Goal: Information Seeking & Learning: Learn about a topic

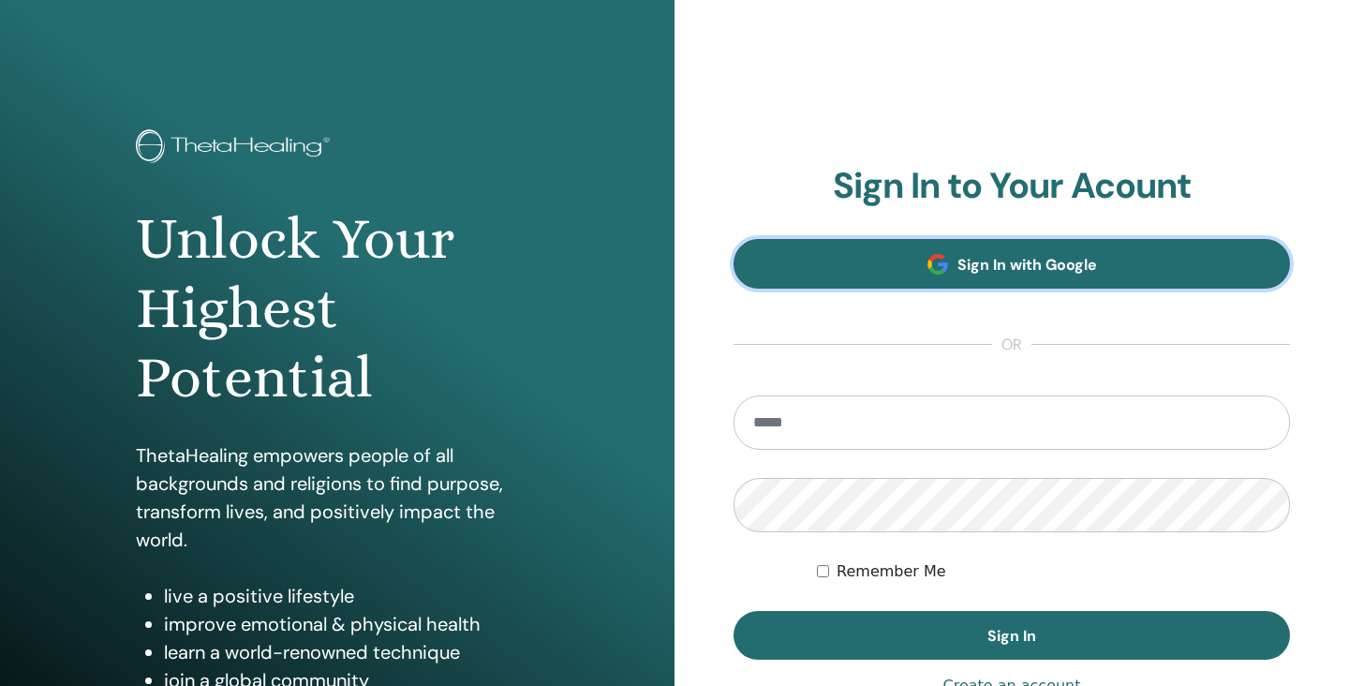
click at [983, 263] on span "Sign In with Google" at bounding box center [1027, 265] width 140 height 20
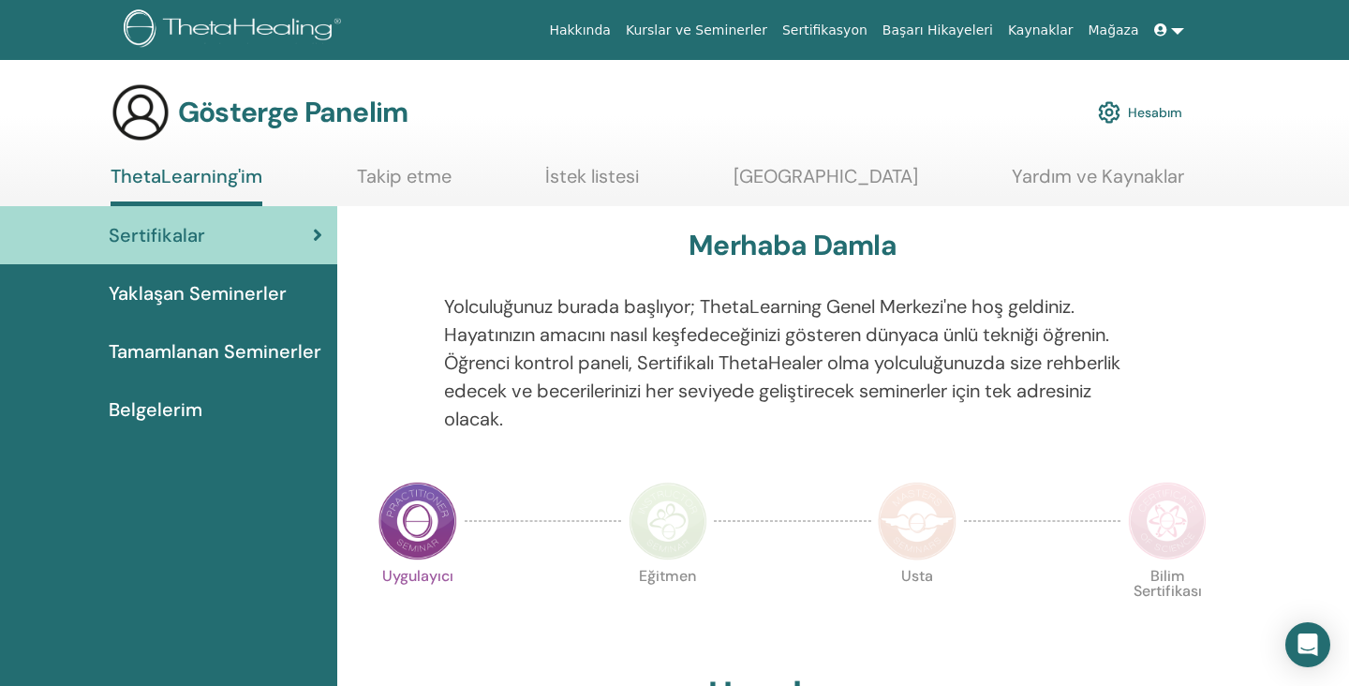
click at [677, 300] on font "Yolculuğunuz burada başlıyor; ThetaLearning Genel Merkezi'ne hoş geldiniz. Haya…" at bounding box center [782, 362] width 676 height 137
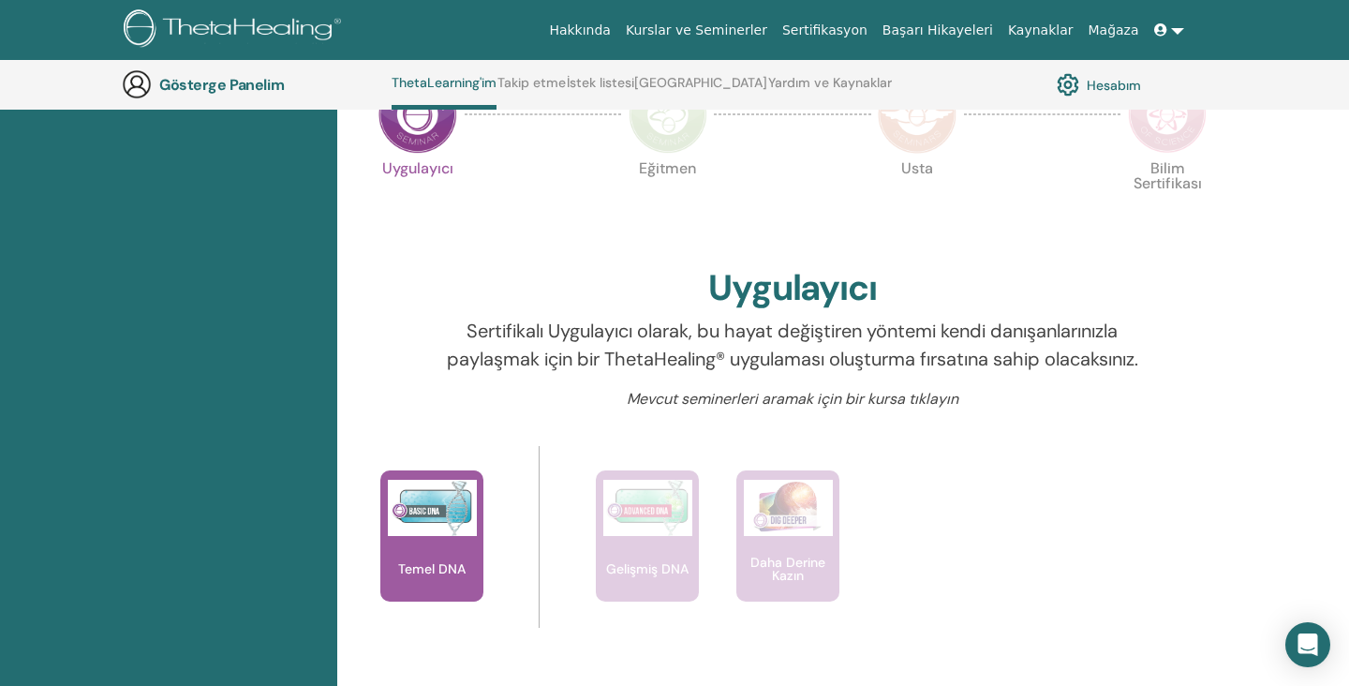
scroll to position [625, 0]
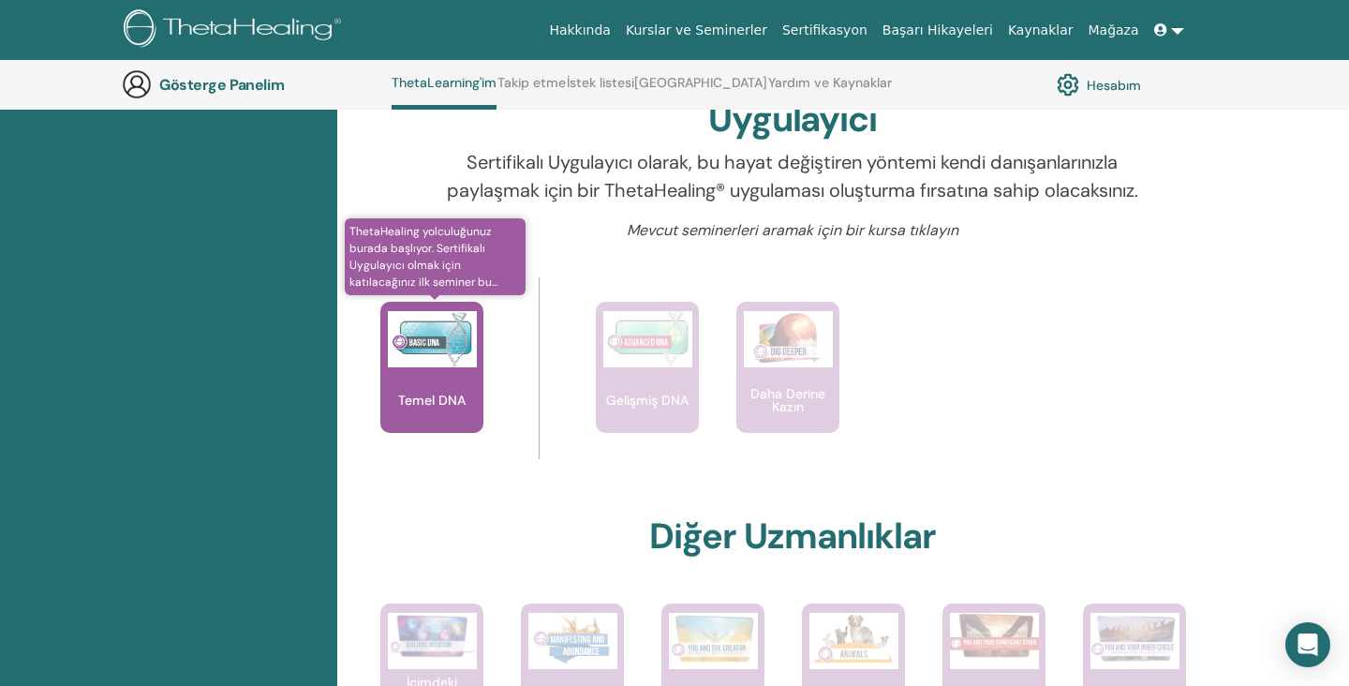
click at [448, 367] on img at bounding box center [432, 339] width 89 height 56
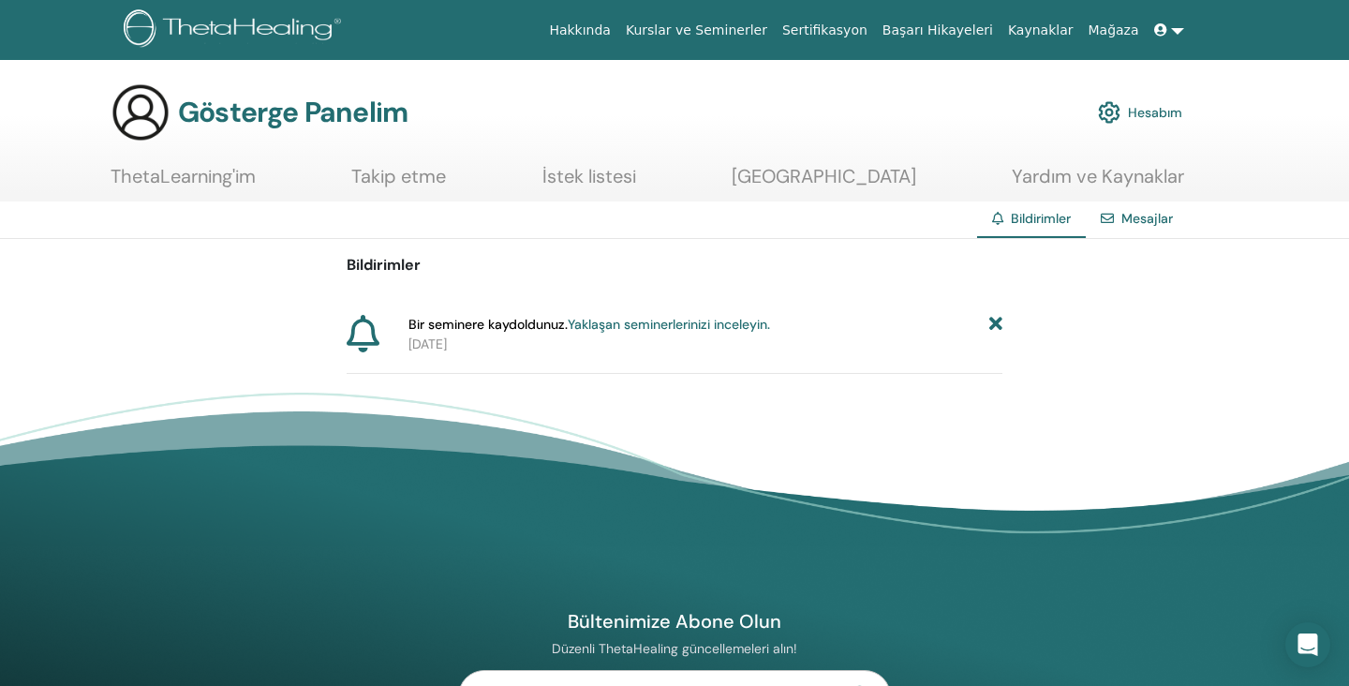
click at [665, 322] on font "Yaklaşan seminerlerinizi inceleyin." at bounding box center [669, 324] width 202 height 17
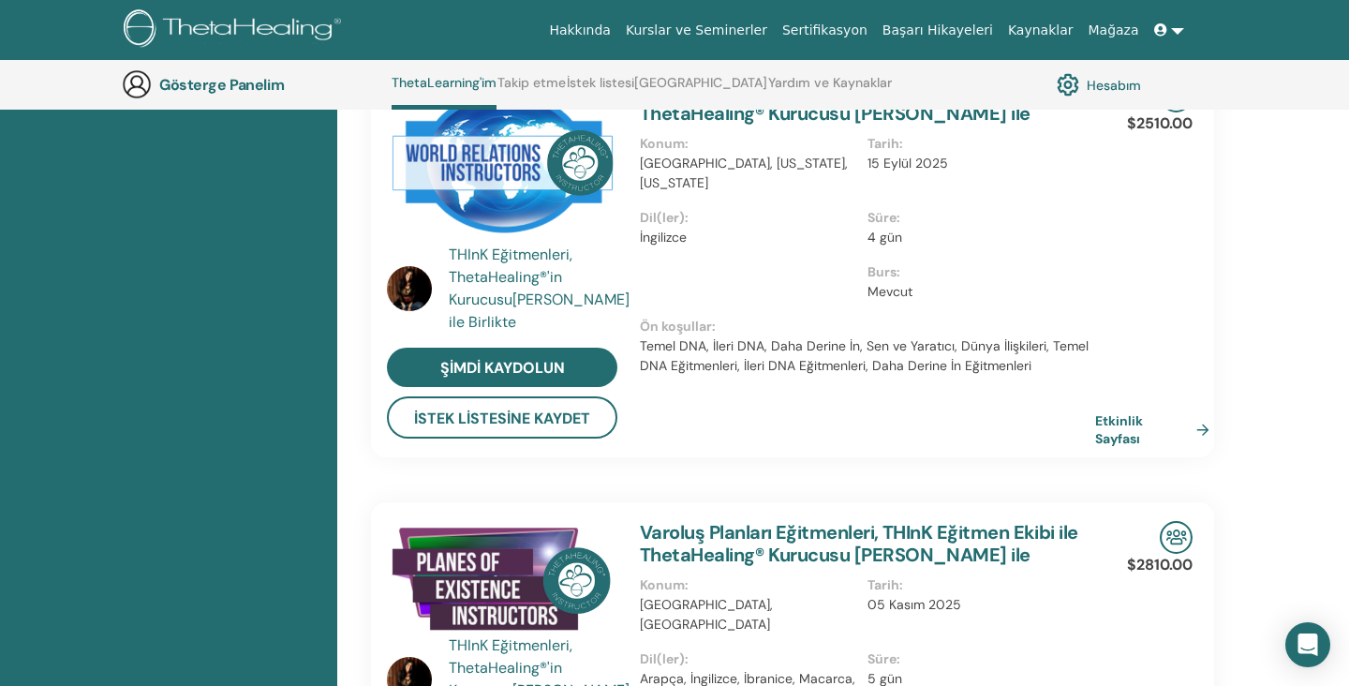
scroll to position [539, 0]
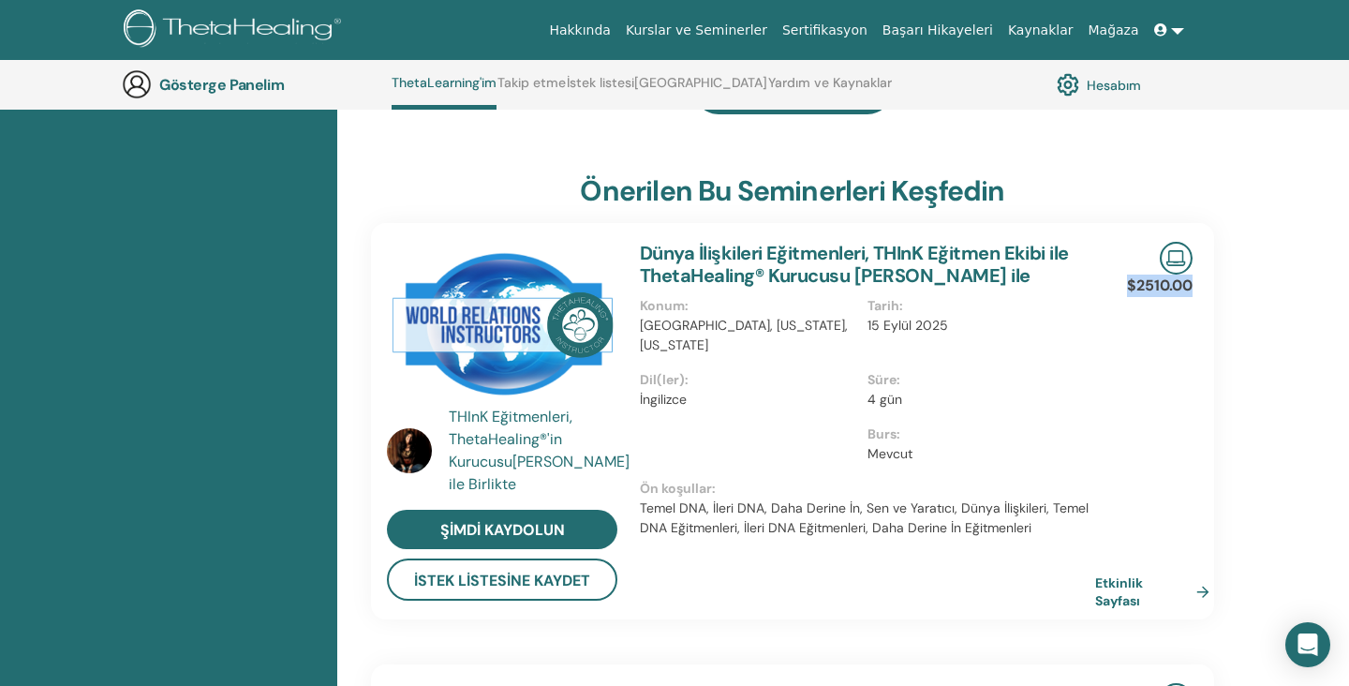
drag, startPoint x: 1125, startPoint y: 263, endPoint x: 1194, endPoint y: 263, distance: 68.4
click at [1194, 263] on div "$2510.00 Etkinlik Sayfası" at bounding box center [1169, 421] width 69 height 396
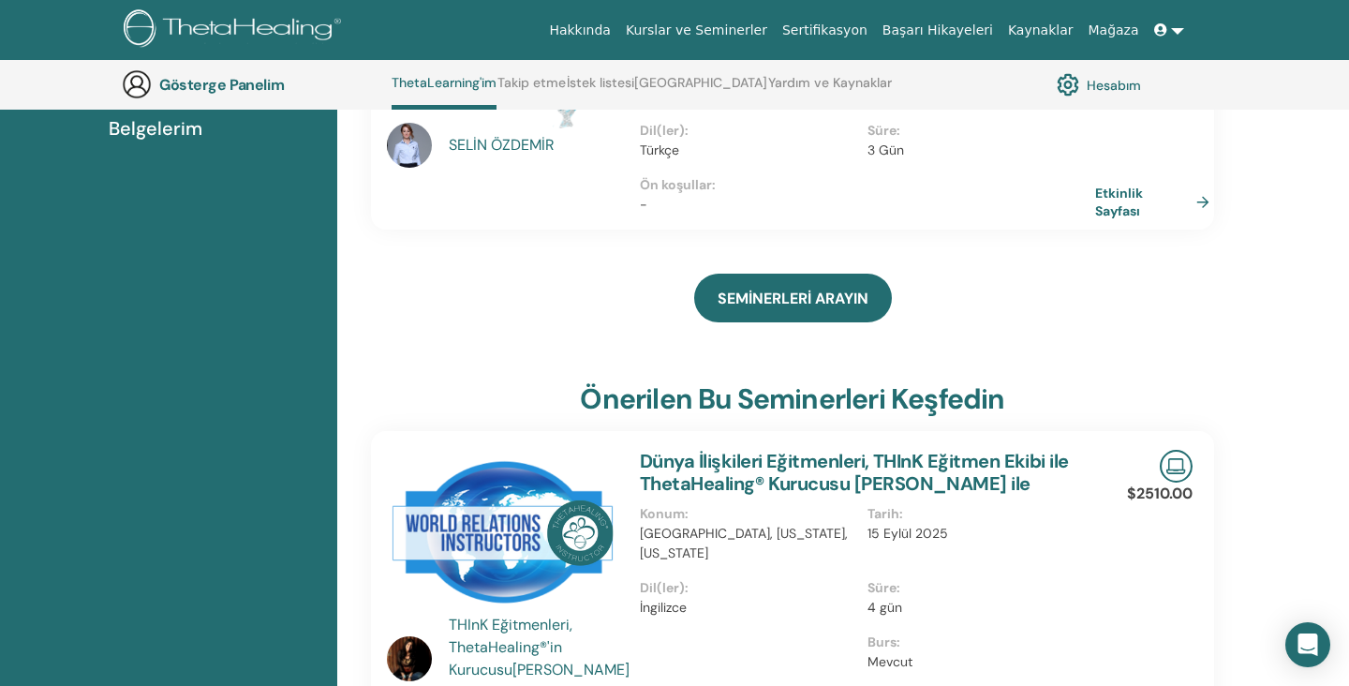
scroll to position [0, 0]
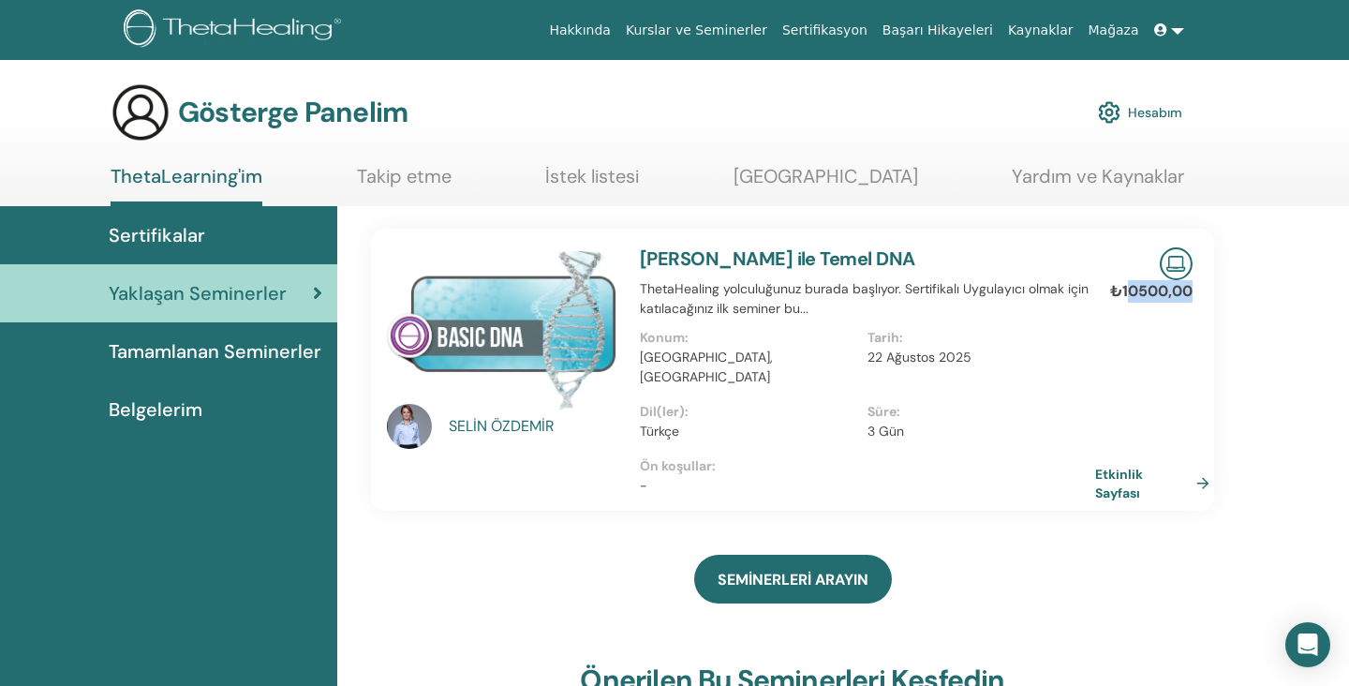
drag, startPoint x: 1126, startPoint y: 286, endPoint x: 1196, endPoint y: 286, distance: 70.3
click at [1196, 286] on div "₺10500,00 Etkinlik Sayfası" at bounding box center [1169, 370] width 69 height 282
click at [1152, 115] on font "Hesabım" at bounding box center [1155, 113] width 54 height 17
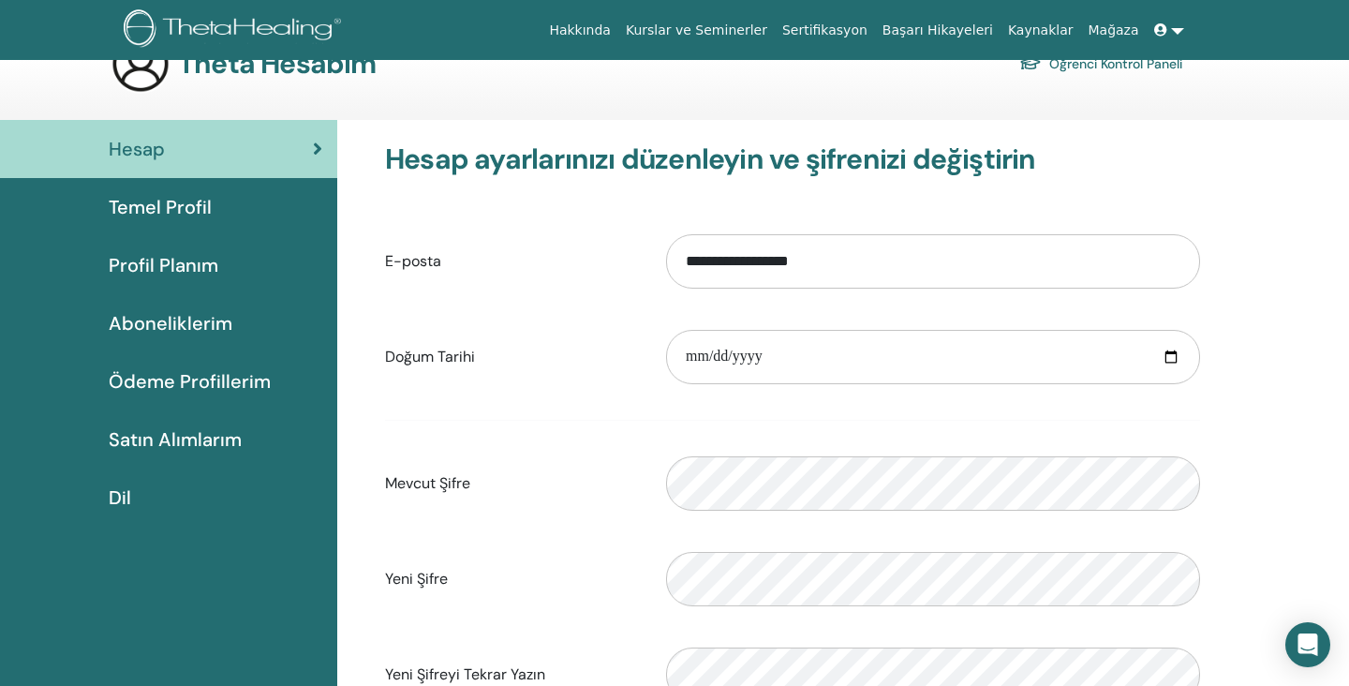
scroll to position [75, 0]
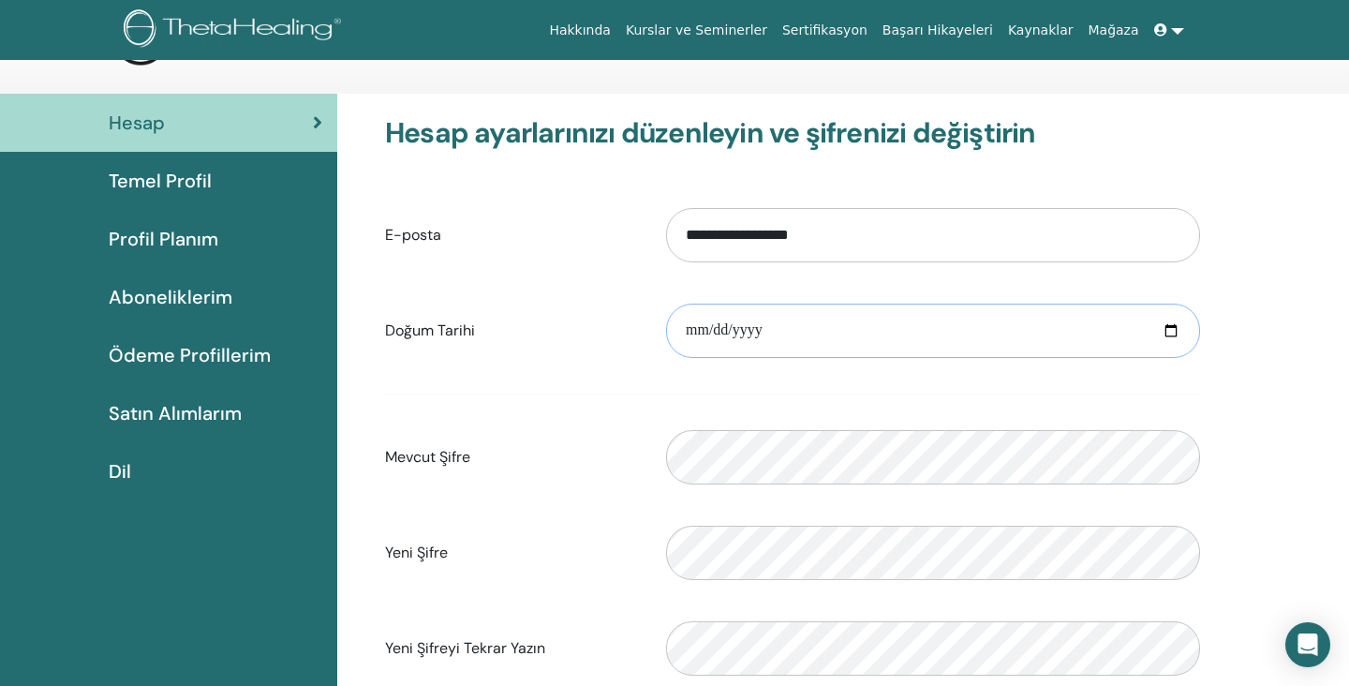
click at [806, 337] on input "date" at bounding box center [933, 331] width 534 height 54
drag, startPoint x: 772, startPoint y: 334, endPoint x: 622, endPoint y: 319, distance: 150.6
click at [622, 319] on div "Doğum Tarihi Lütfen geçerli bir tarih girin" at bounding box center [792, 330] width 843 height 81
type input "**********"
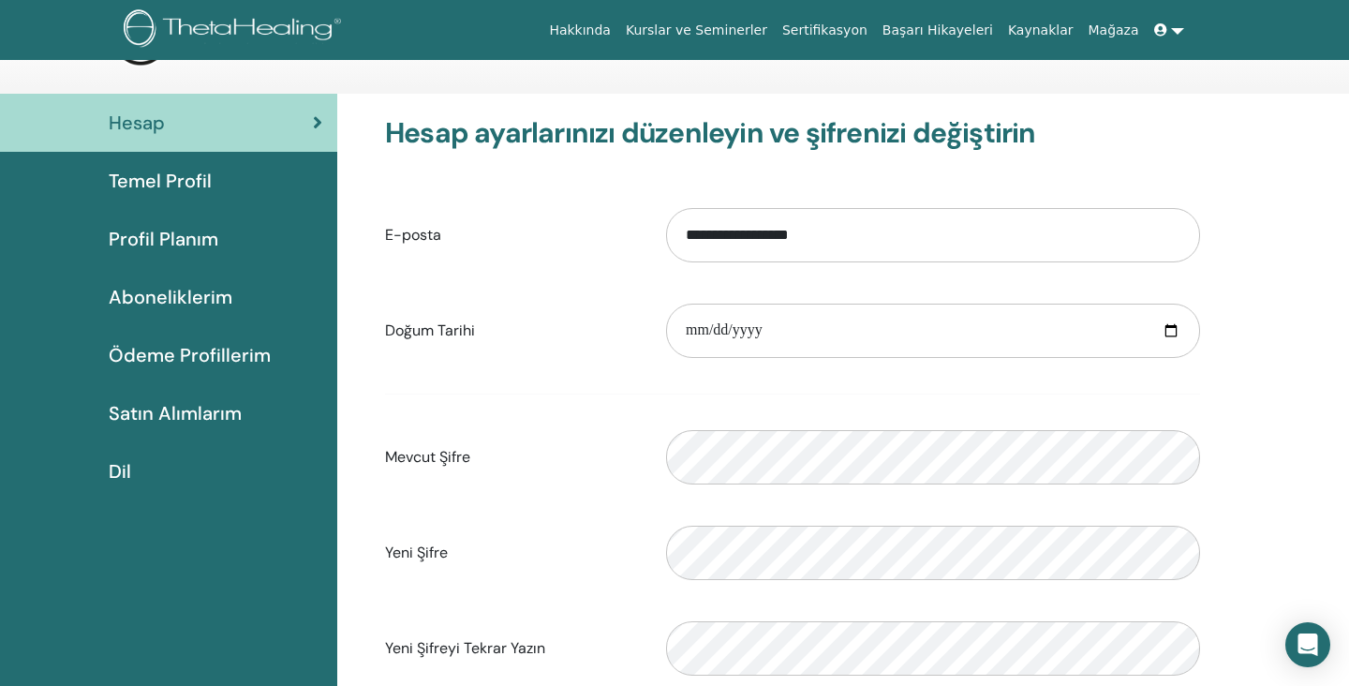
click at [779, 393] on hr at bounding box center [792, 393] width 815 height 1
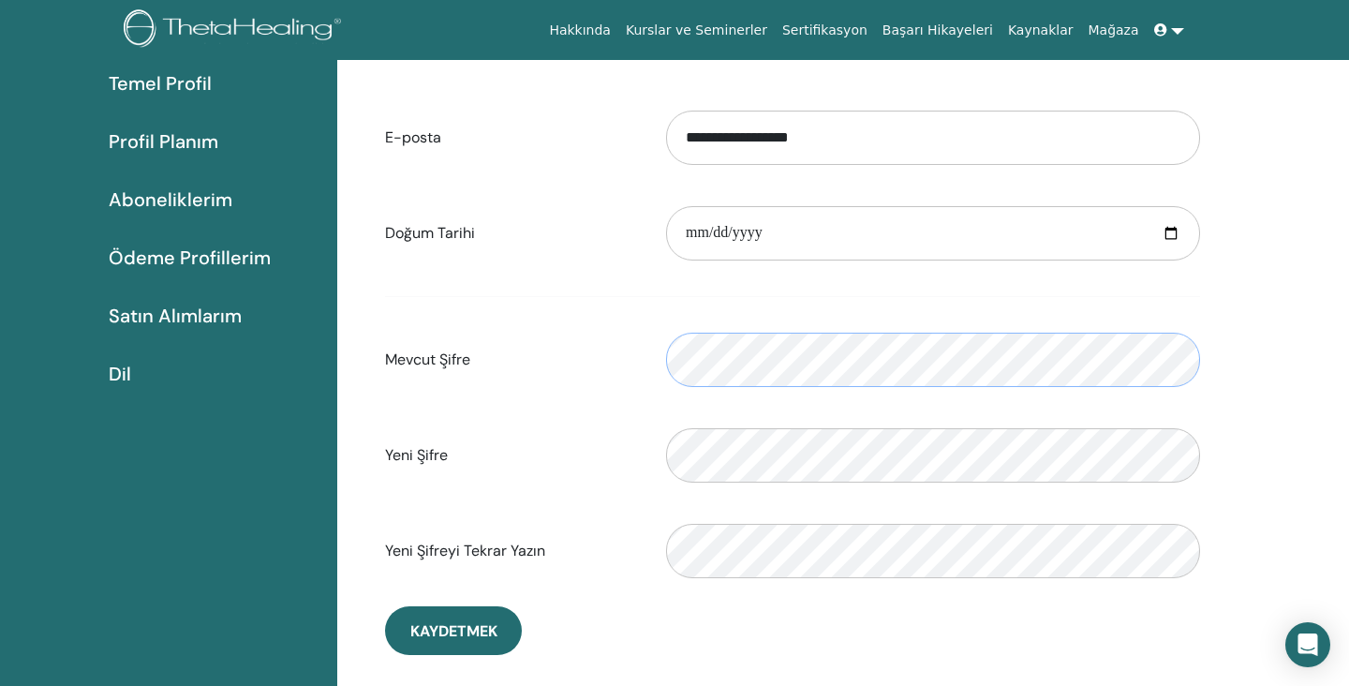
scroll to position [241, 0]
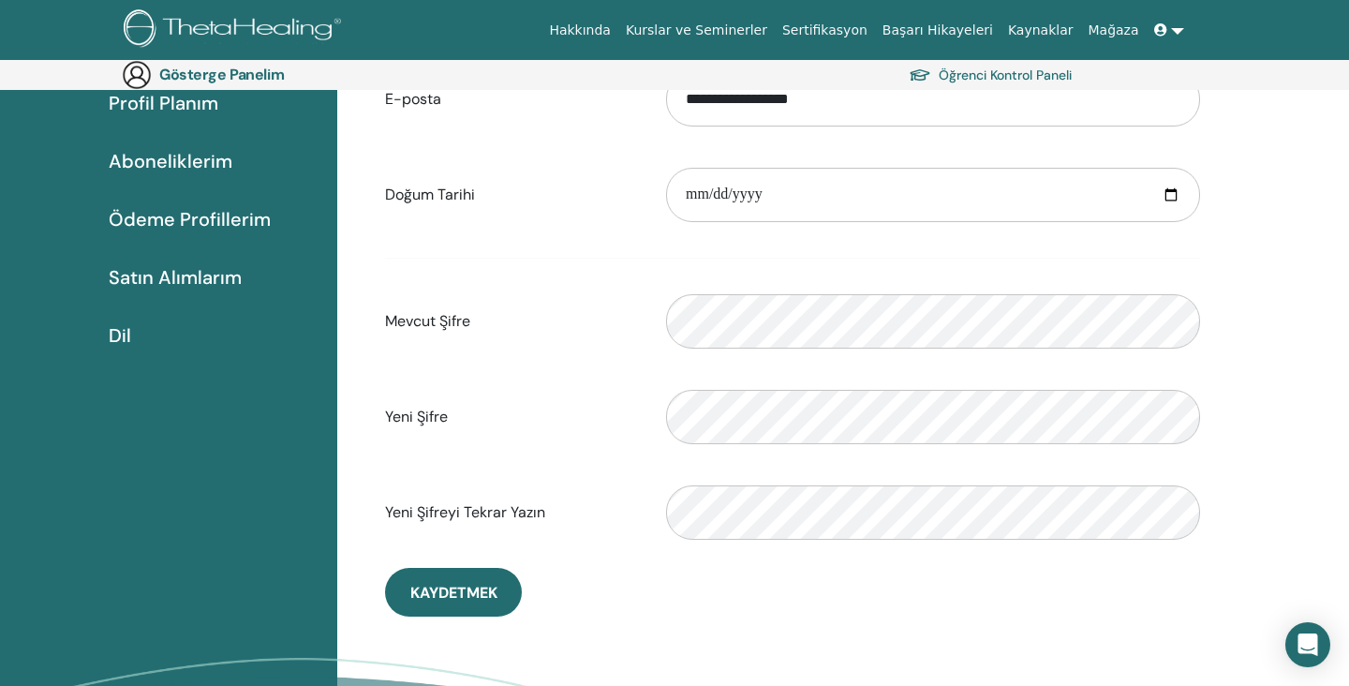
click at [551, 386] on div "Yeni Şifre Doğrulama şifresi uyumsuzluğu" at bounding box center [792, 417] width 843 height 81
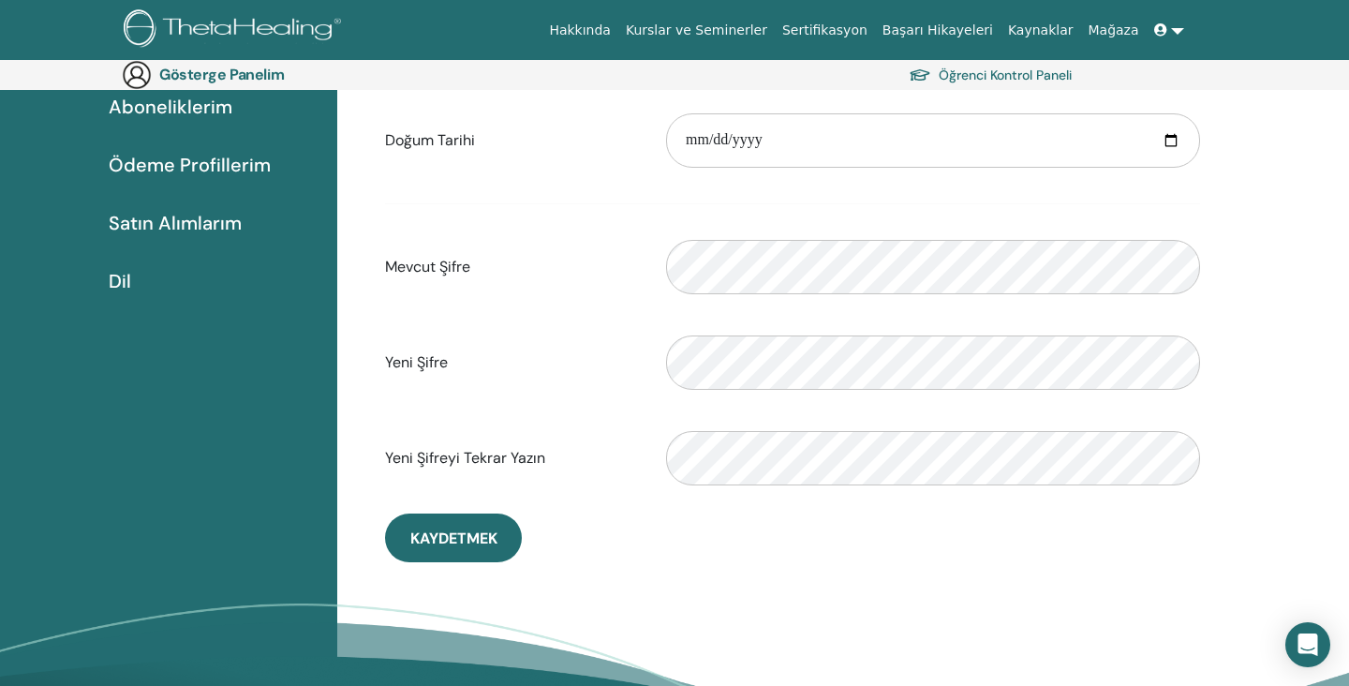
scroll to position [248, 0]
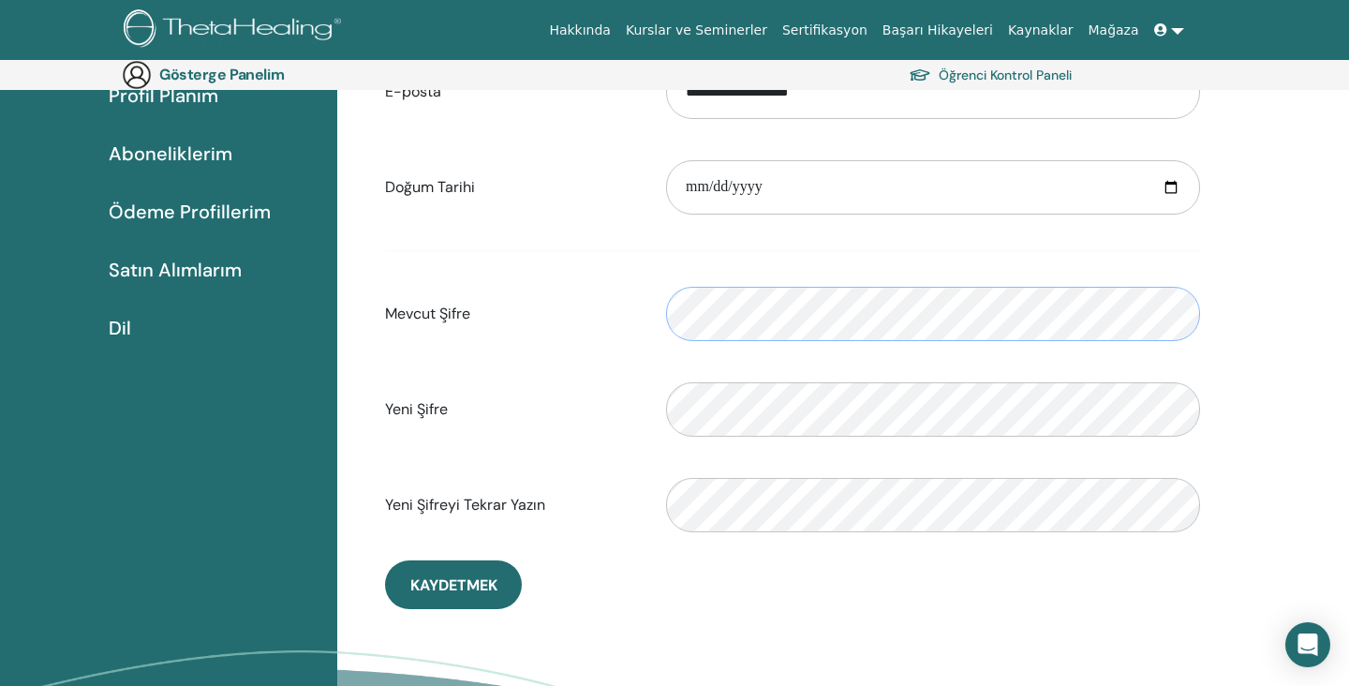
click at [588, 313] on div "Mevcut Şifre Lütfen geçerli bir şifre girin" at bounding box center [792, 314] width 843 height 81
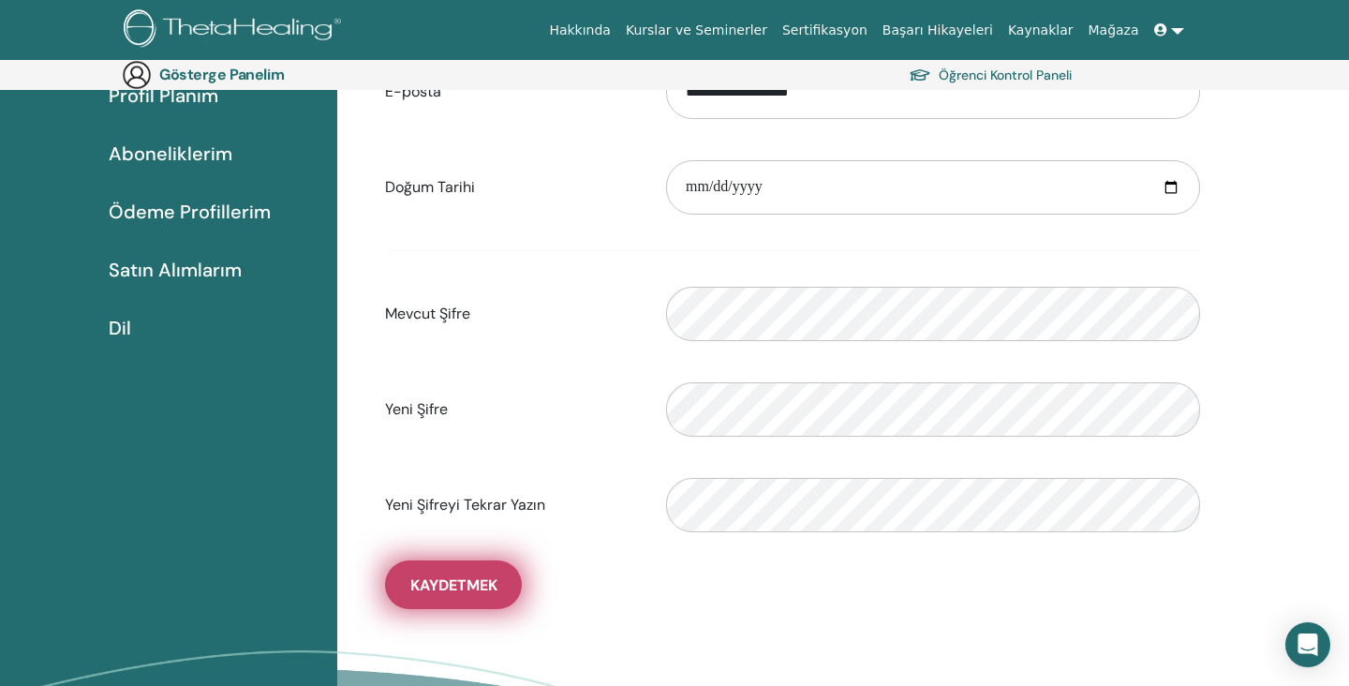
click at [474, 580] on font "Kaydetmek" at bounding box center [453, 585] width 87 height 20
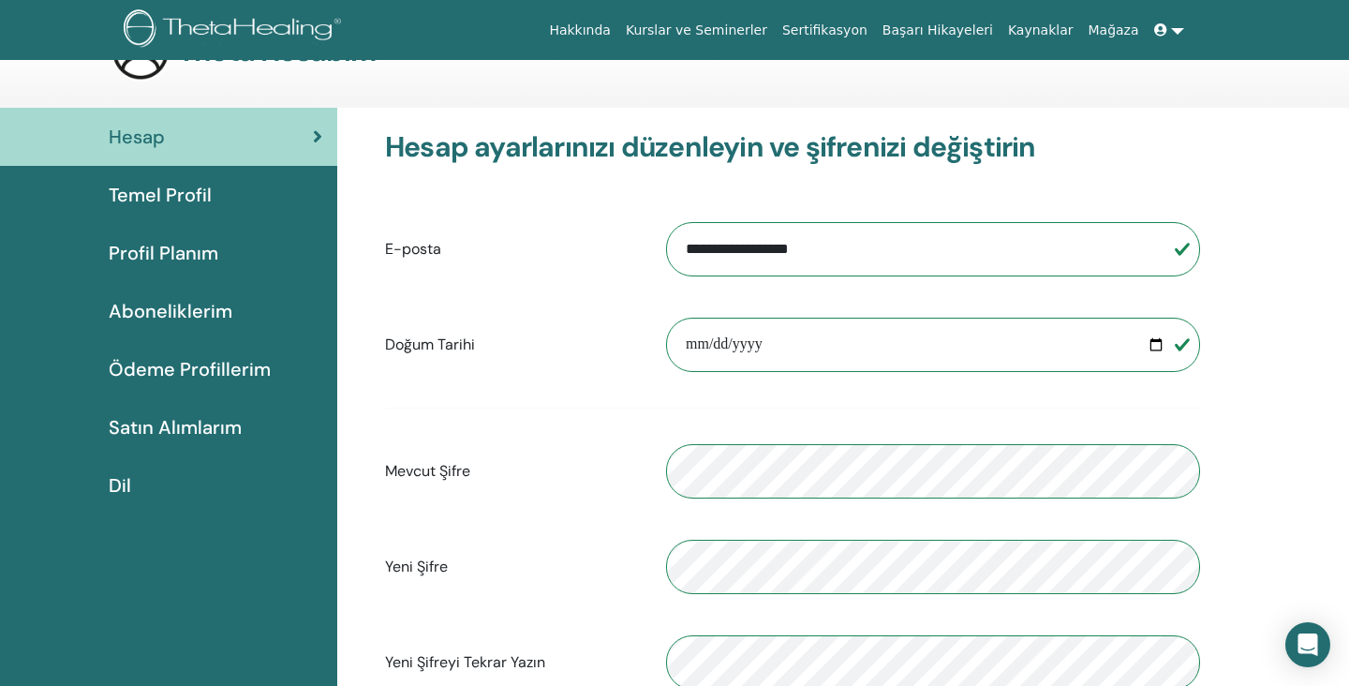
scroll to position [0, 0]
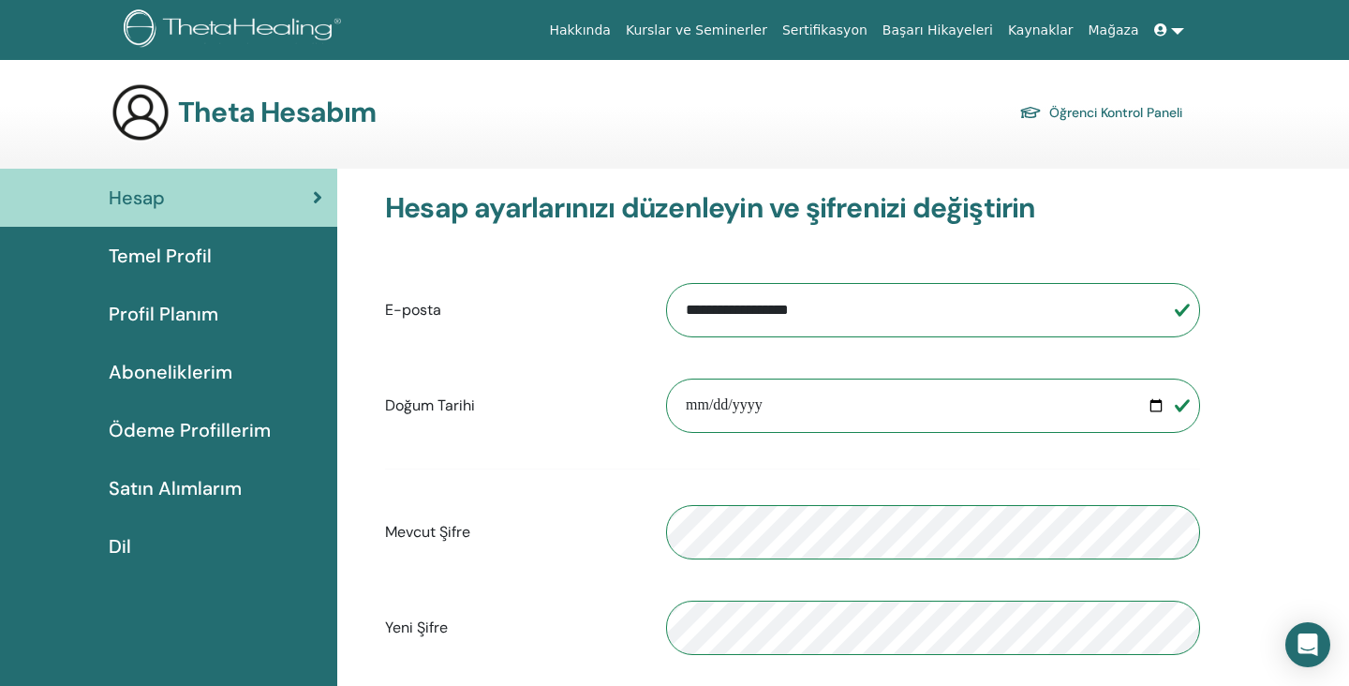
click at [840, 35] on font "Sertifikasyon" at bounding box center [824, 29] width 85 height 15
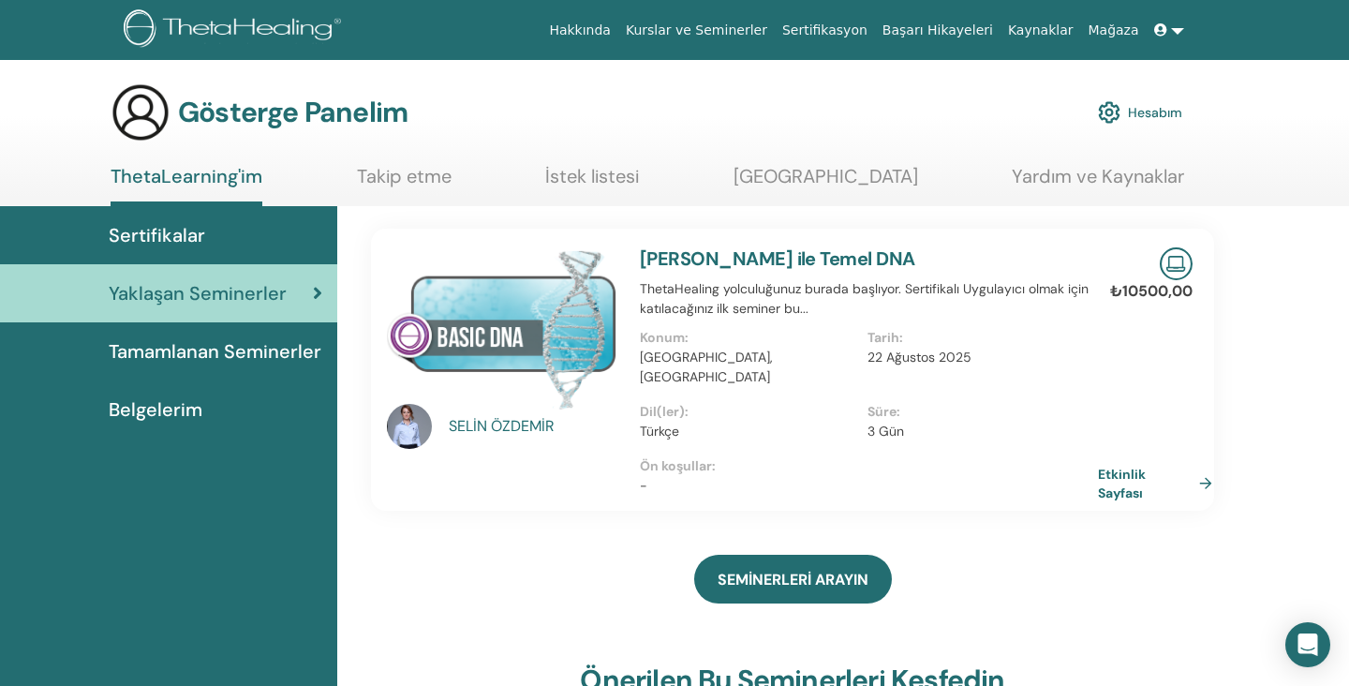
click at [1202, 465] on link "Etkinlik Sayfası" at bounding box center [1159, 483] width 122 height 37
click at [438, 175] on font "Takip etme" at bounding box center [404, 176] width 95 height 24
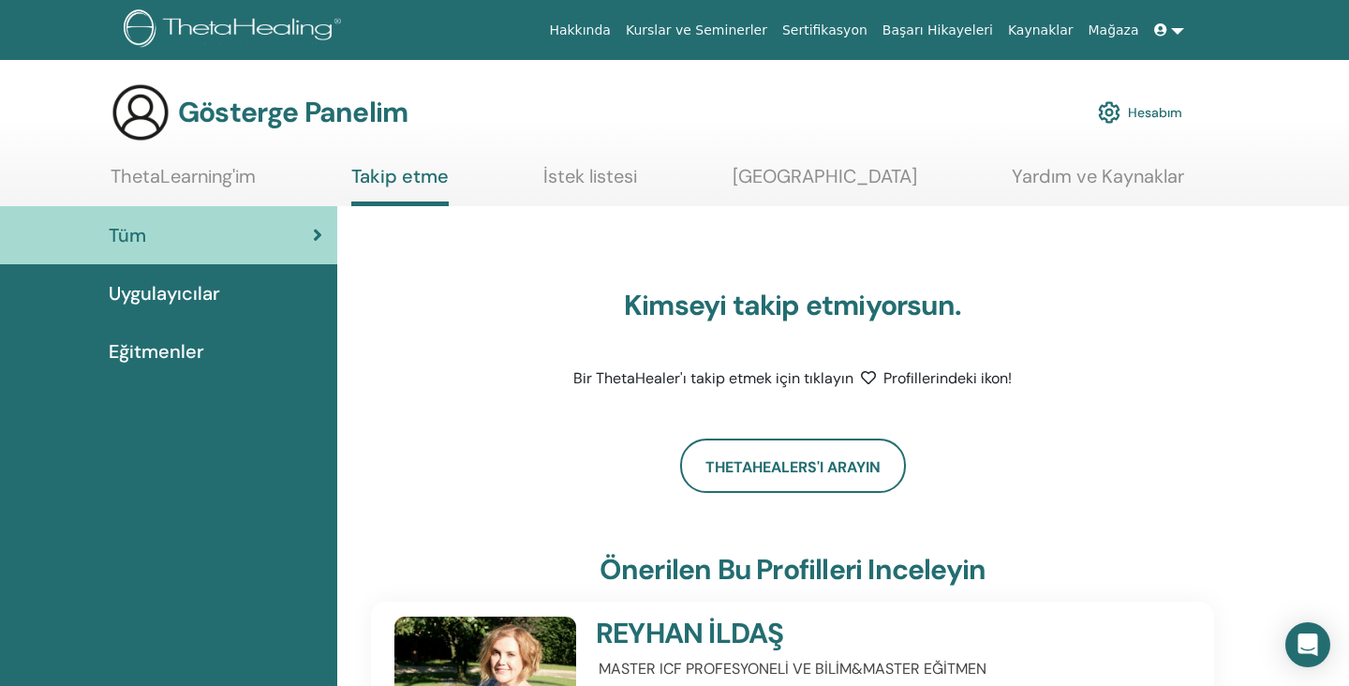
click at [218, 347] on div "Eğitmenler" at bounding box center [168, 351] width 307 height 28
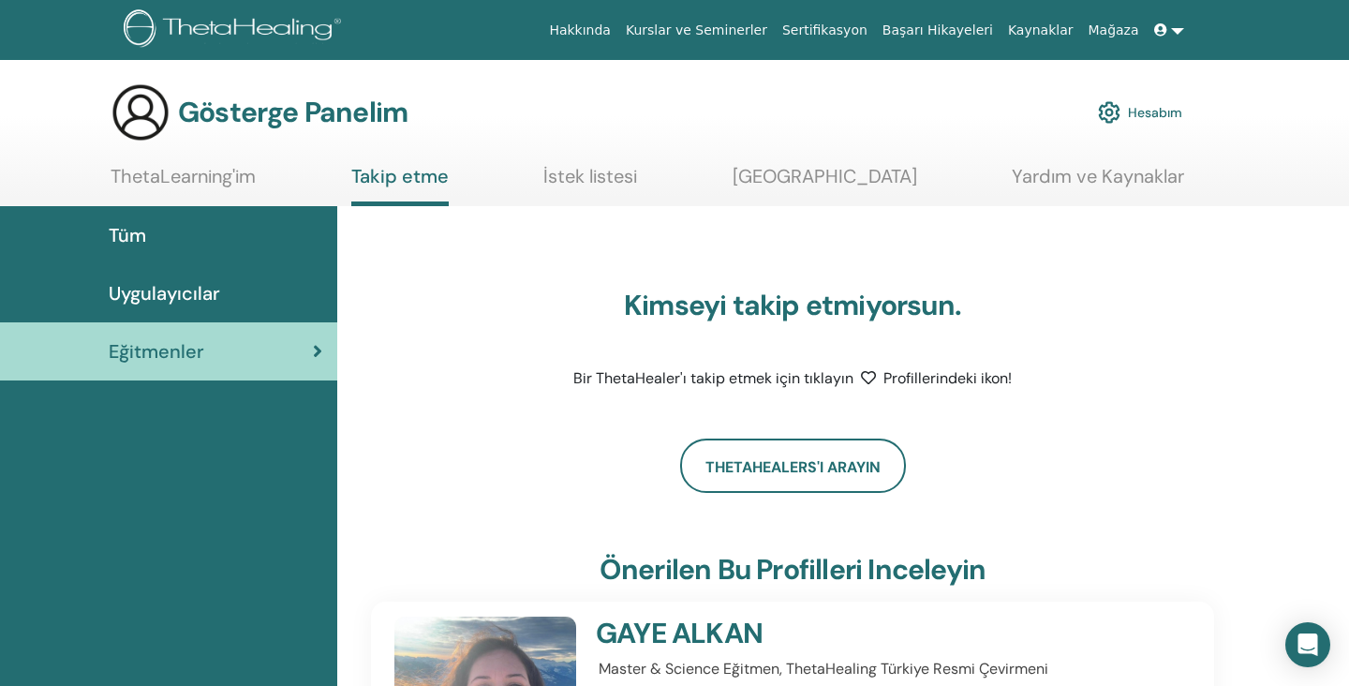
click at [168, 293] on font "Uygulayıcılar" at bounding box center [164, 293] width 111 height 24
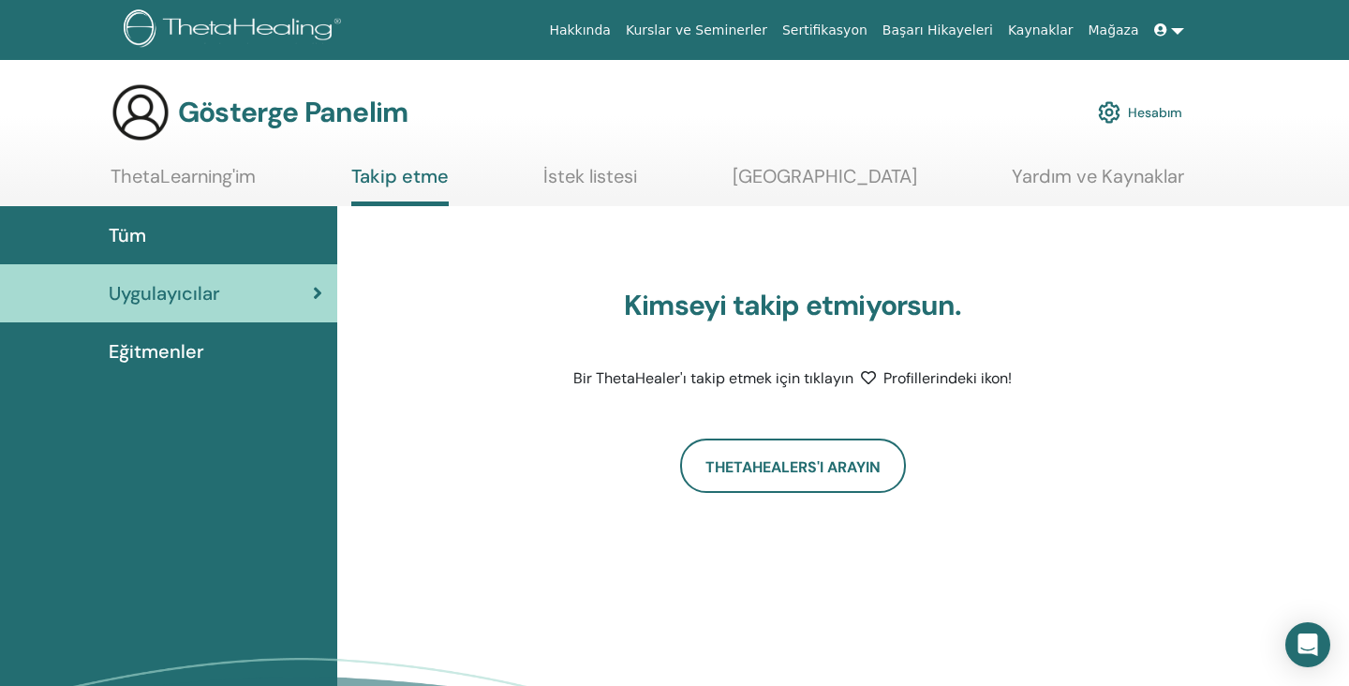
click at [148, 245] on div "Tüm" at bounding box center [168, 235] width 307 height 28
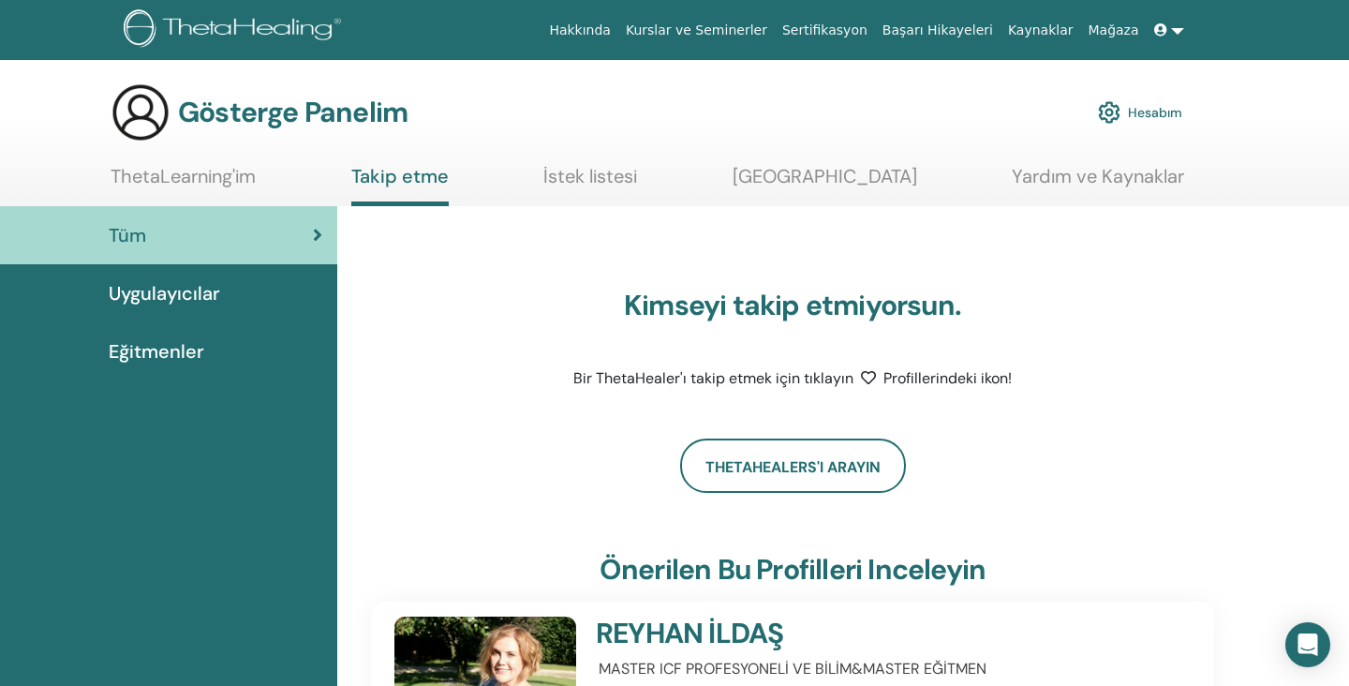
click at [1037, 190] on link "Yardım ve Kaynaklar" at bounding box center [1098, 183] width 172 height 37
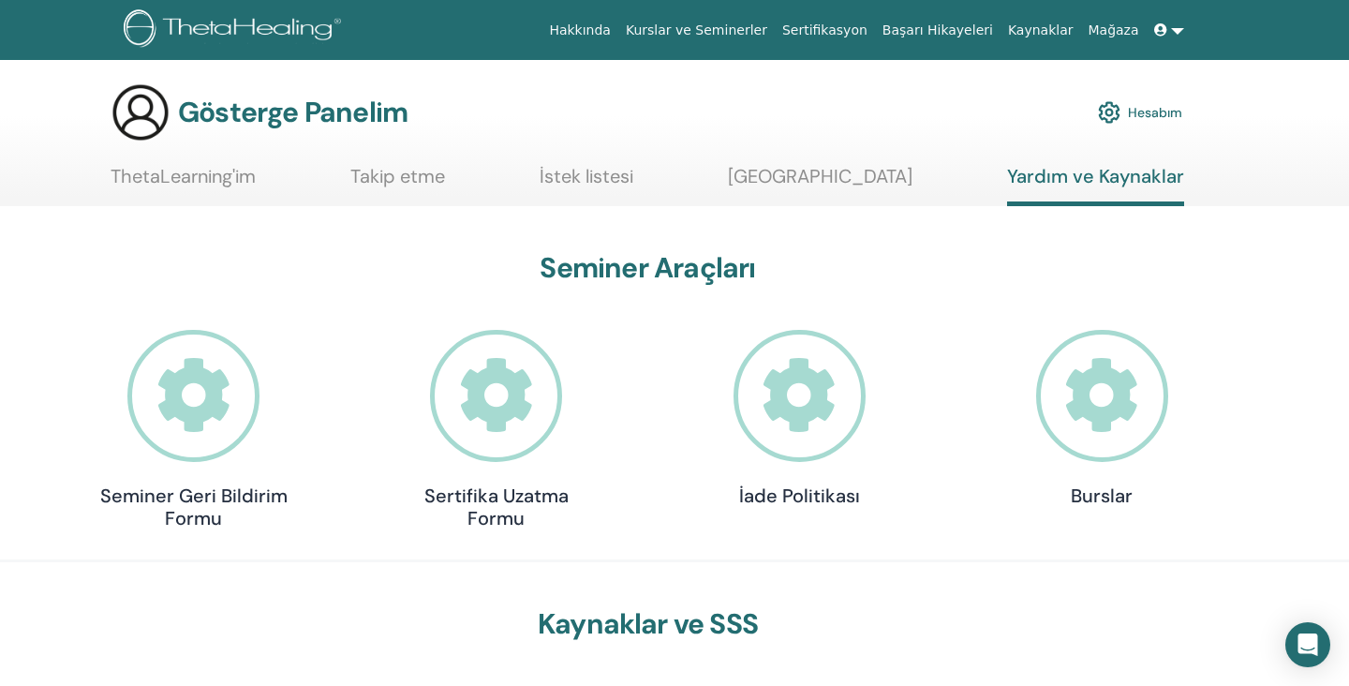
click at [165, 366] on icon at bounding box center [193, 396] width 132 height 132
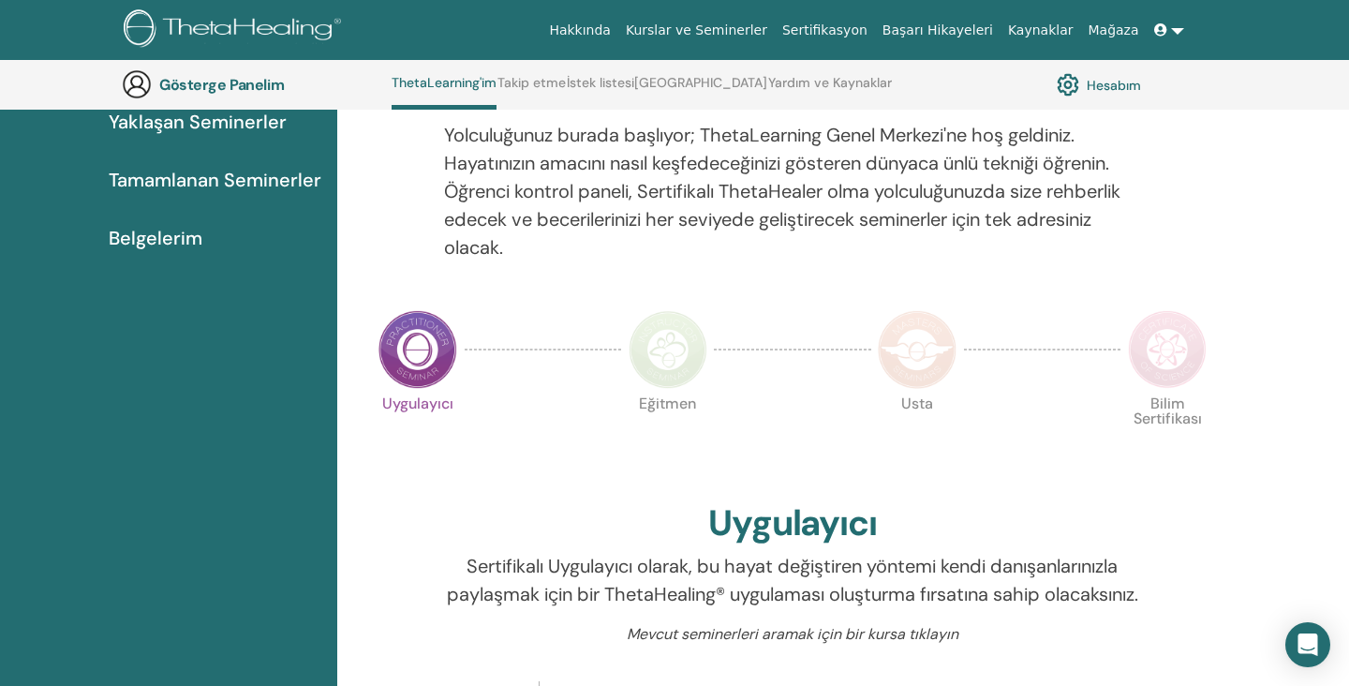
scroll to position [263, 0]
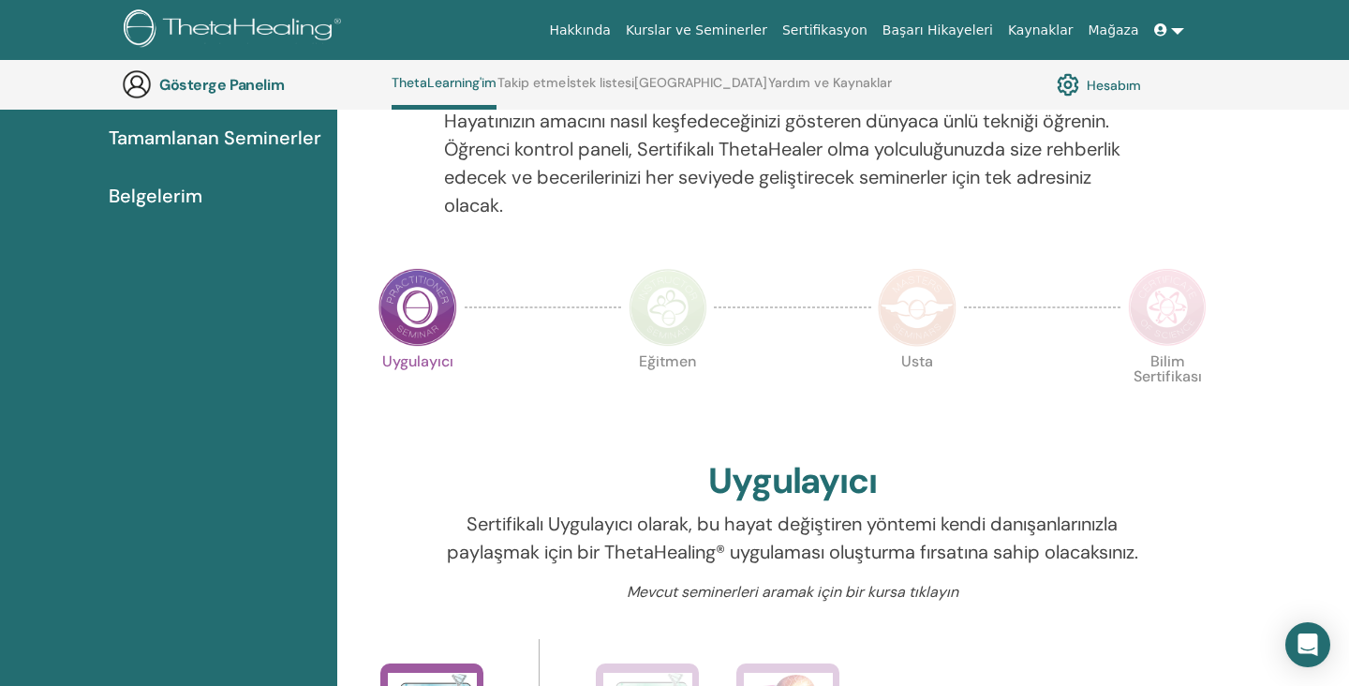
click at [415, 322] on img at bounding box center [417, 307] width 79 height 79
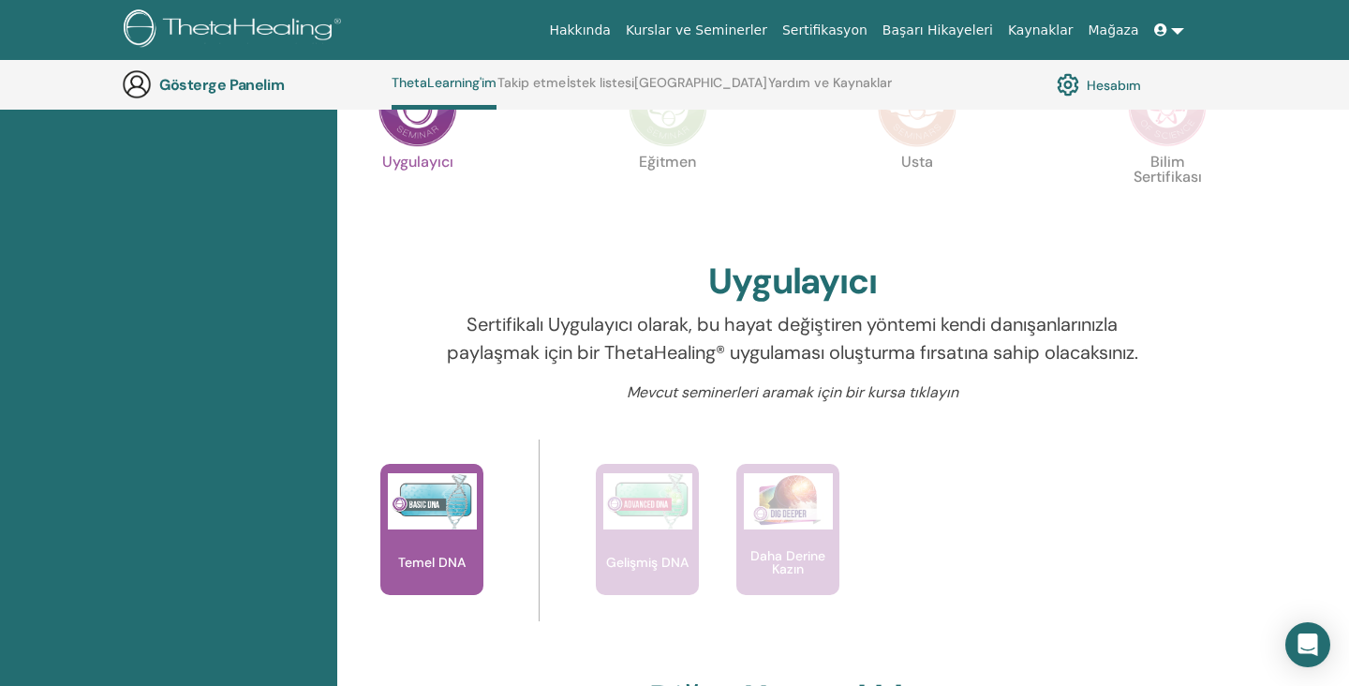
scroll to position [461, 0]
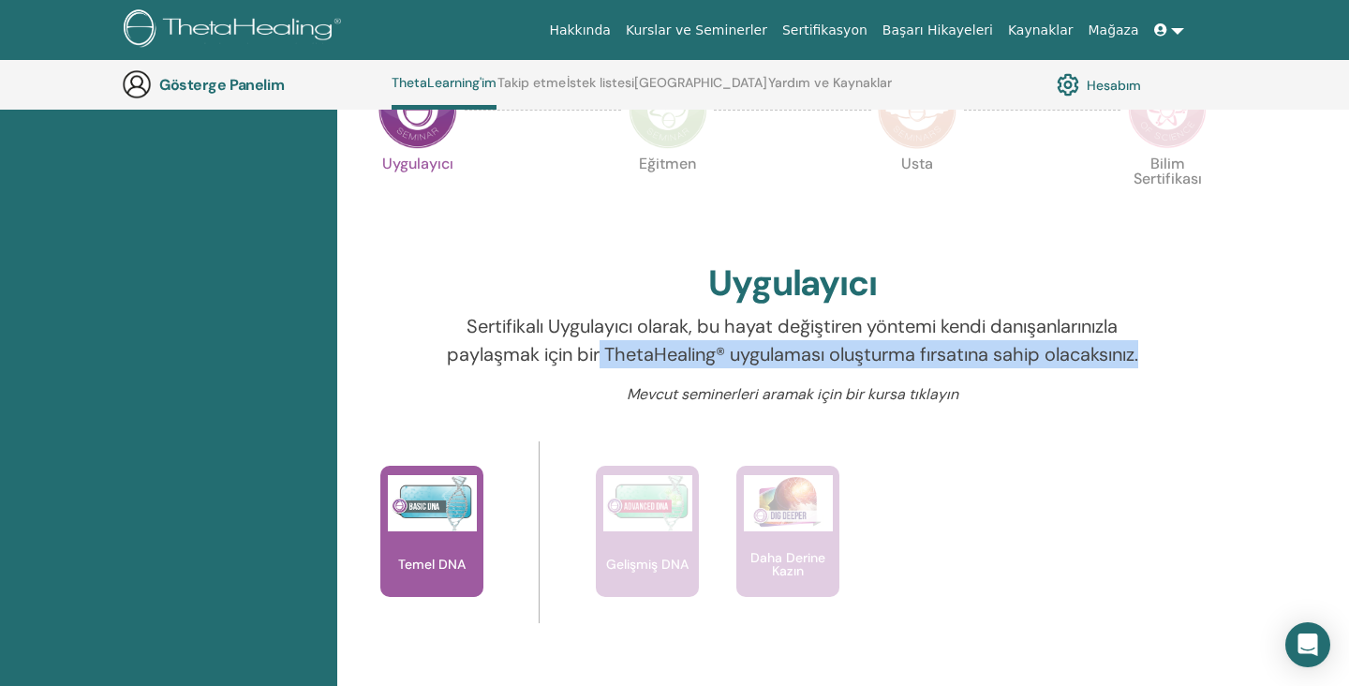
drag, startPoint x: 646, startPoint y: 352, endPoint x: 851, endPoint y: 385, distance: 206.8
click at [851, 368] on p "Sertifikalı Uygulayıcı olarak, bu hayat değiştiren yöntemi kendi danışanlarınız…" at bounding box center [793, 340] width 698 height 56
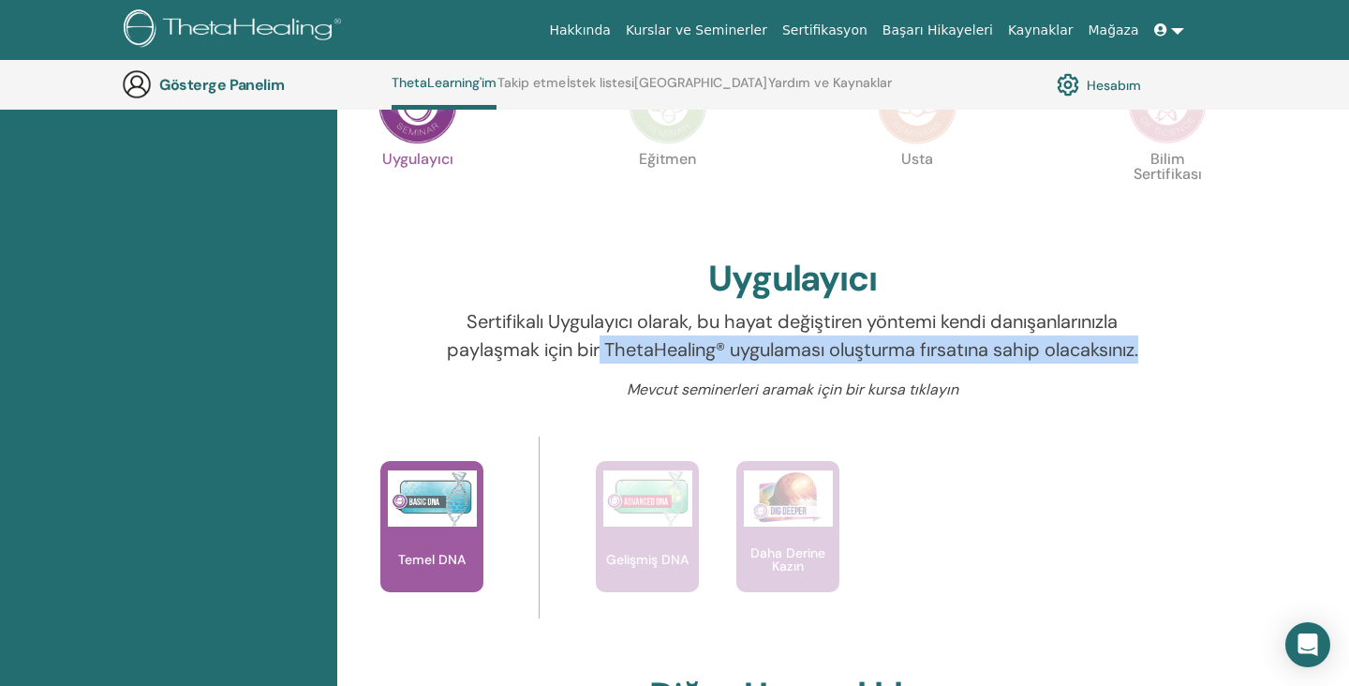
scroll to position [495, 0]
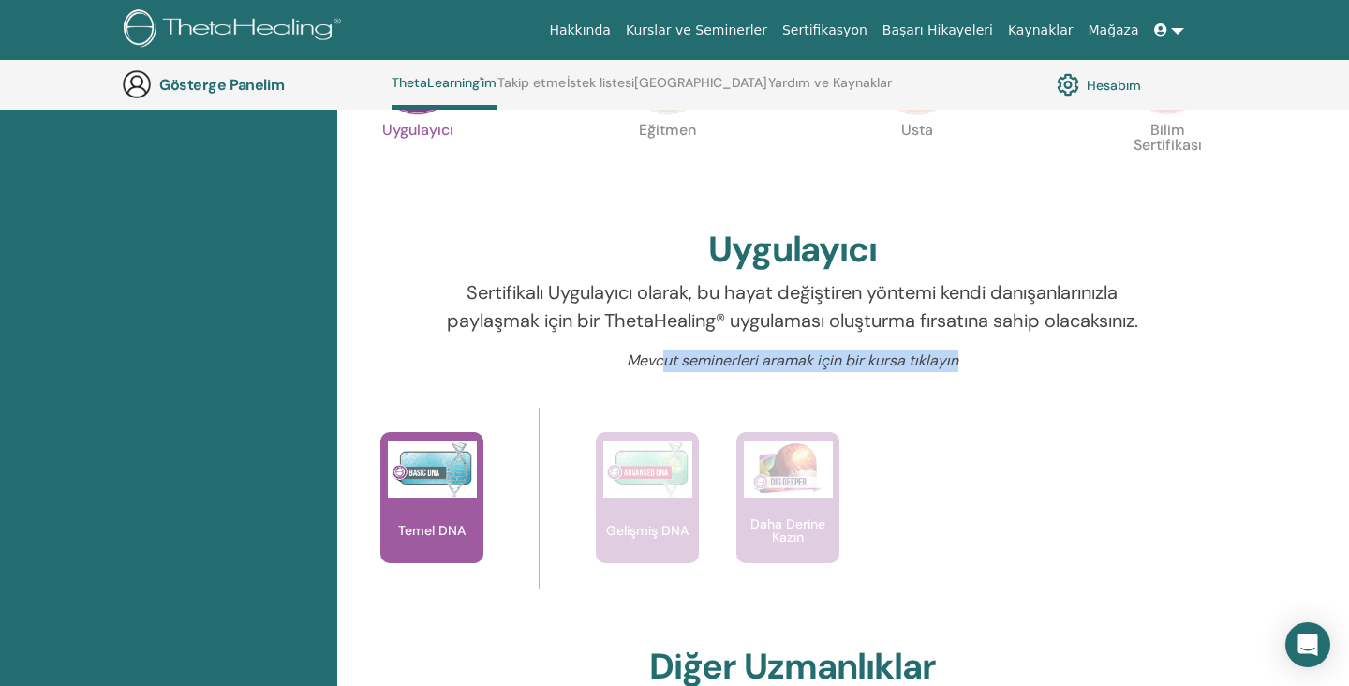
drag, startPoint x: 660, startPoint y: 389, endPoint x: 970, endPoint y: 386, distance: 309.2
click at [970, 372] on p "Mevcut seminerleri aramak için bir kursa tıklayın" at bounding box center [793, 360] width 698 height 22
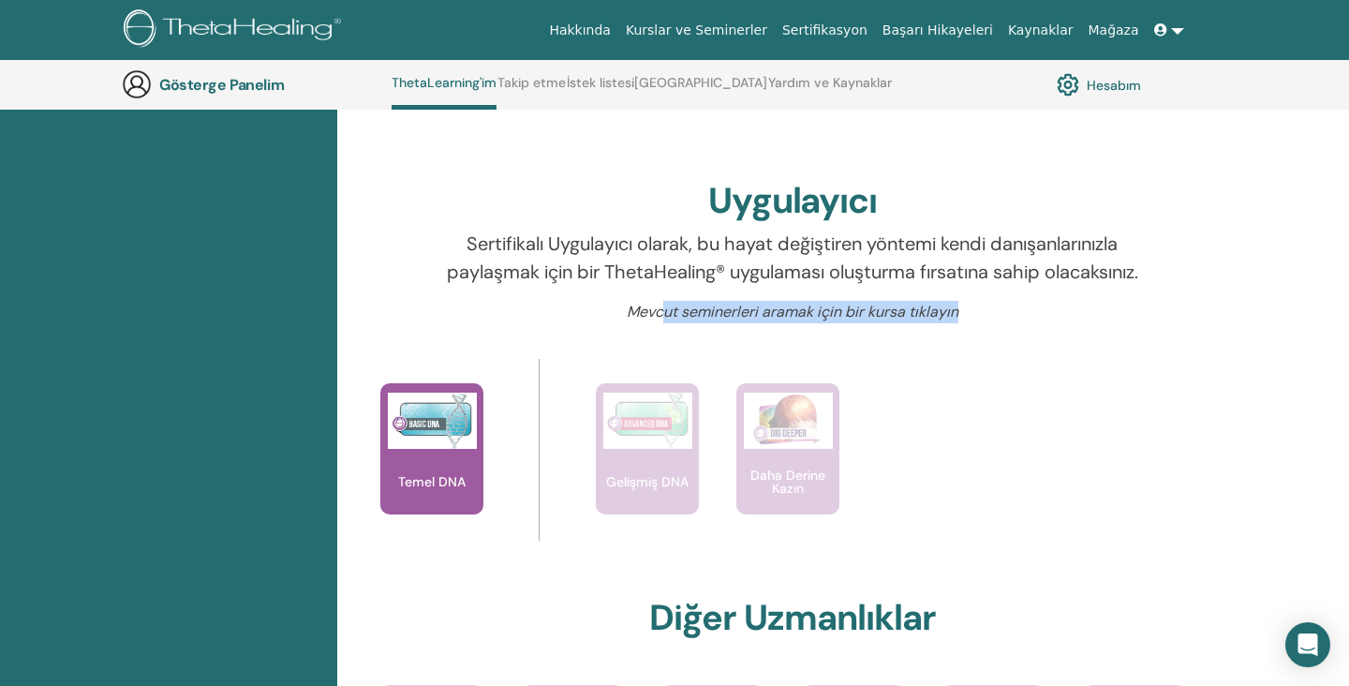
scroll to position [642, 0]
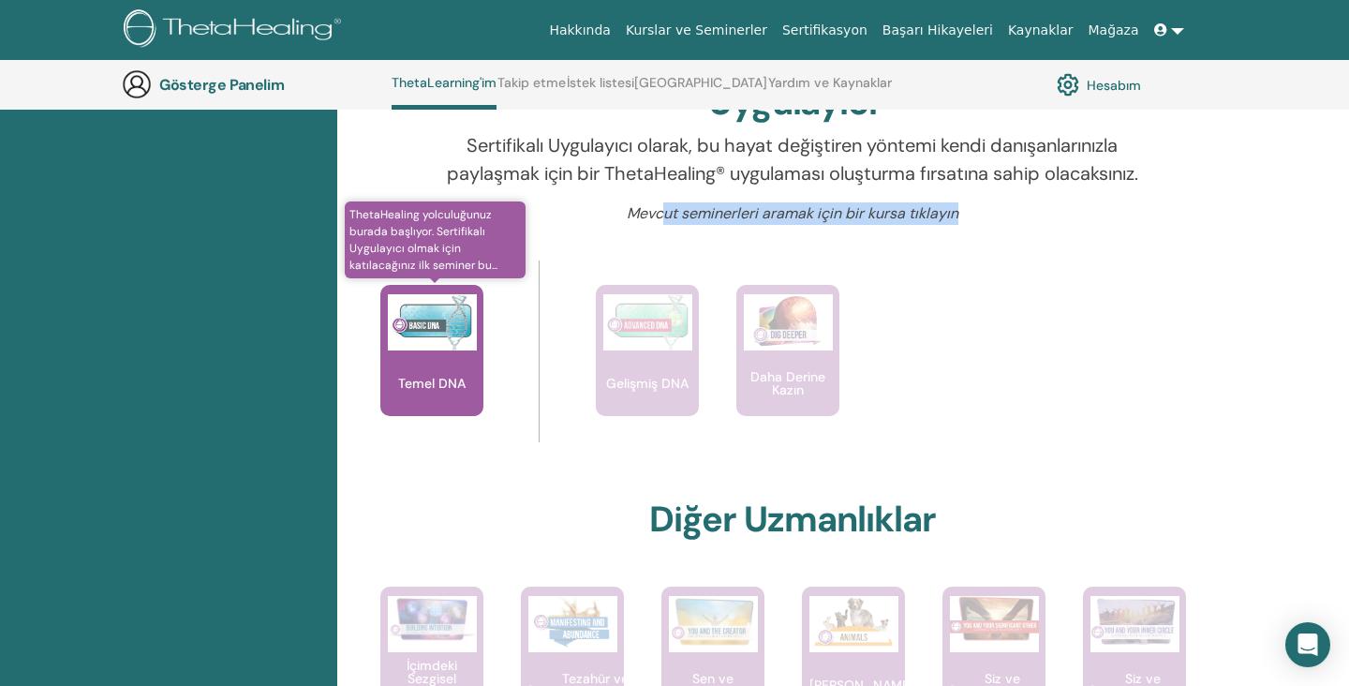
click at [440, 350] on img at bounding box center [432, 322] width 89 height 56
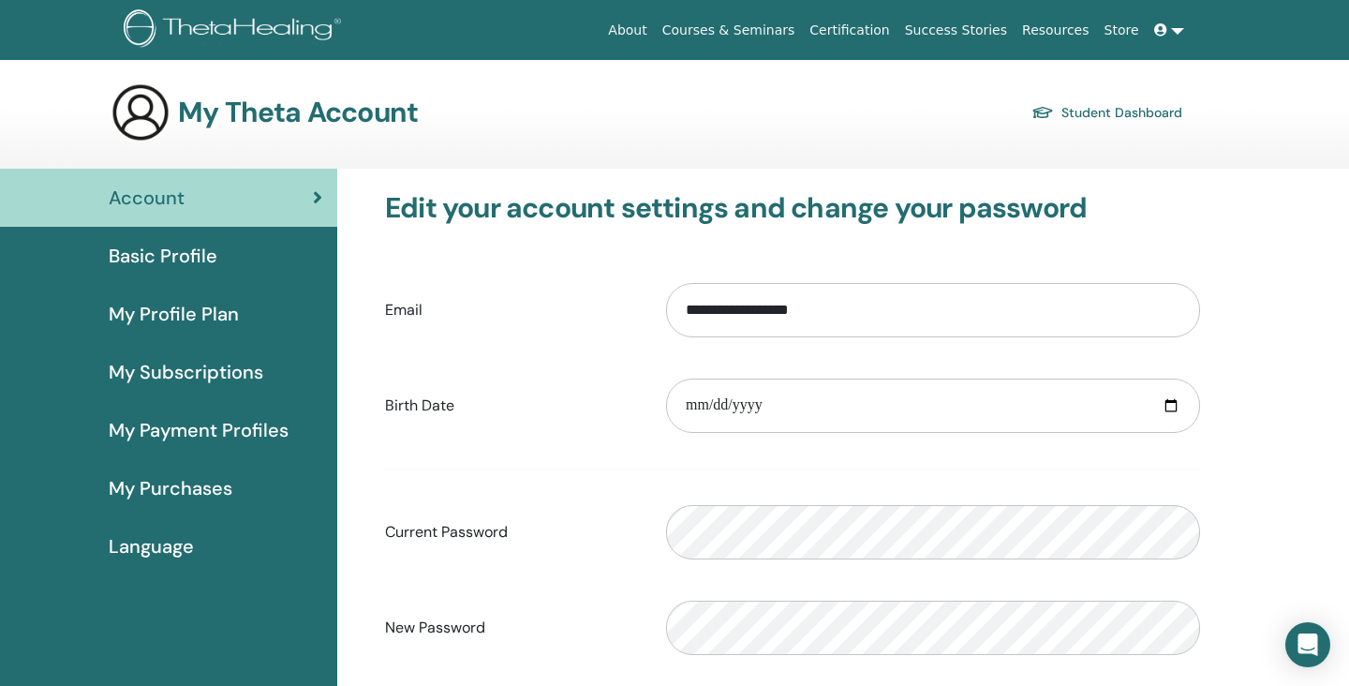
click at [820, 104] on div "My Theta Account Student Dashboard" at bounding box center [647, 112] width 1072 height 60
click at [1096, 106] on link "Student Dashboard" at bounding box center [1106, 112] width 151 height 26
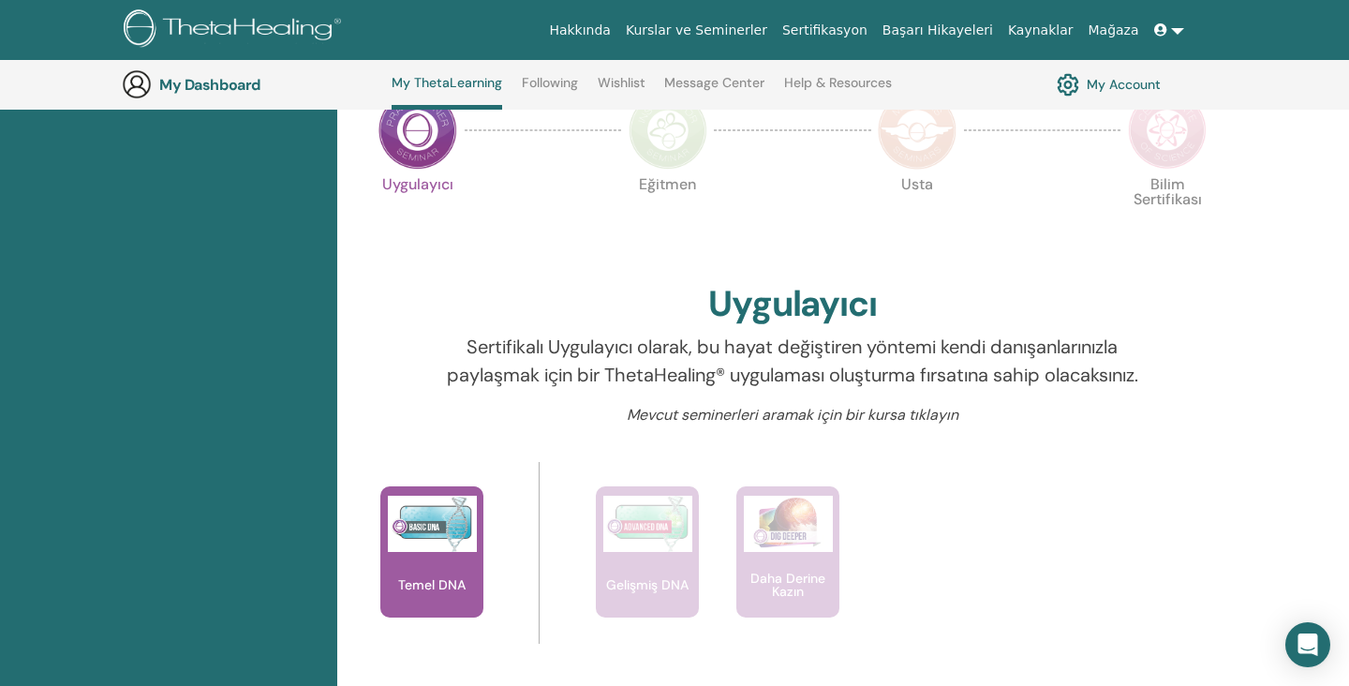
scroll to position [453, 0]
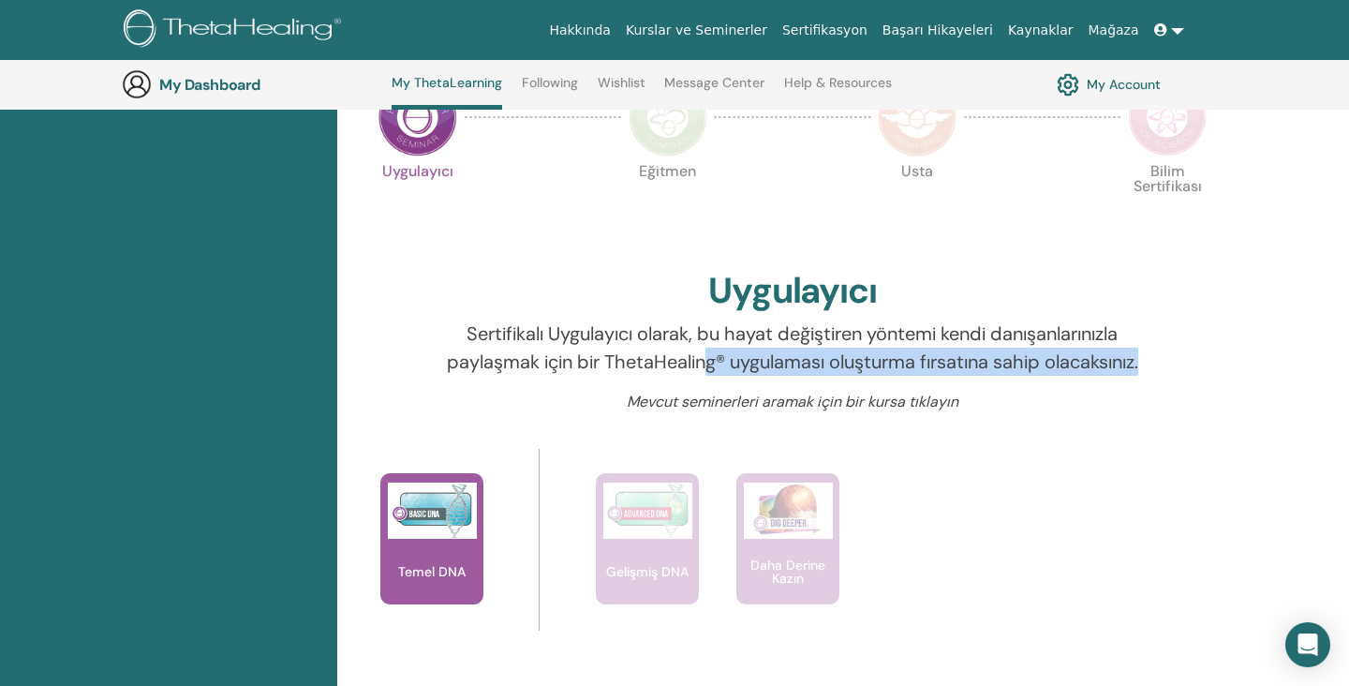
drag, startPoint x: 757, startPoint y: 352, endPoint x: 804, endPoint y: 417, distance: 79.8
click at [804, 391] on div "Sertifikalı Uygulayıcı olarak, bu hayat değiştiren yöntemi kendi danışanlarınız…" at bounding box center [793, 354] width 726 height 71
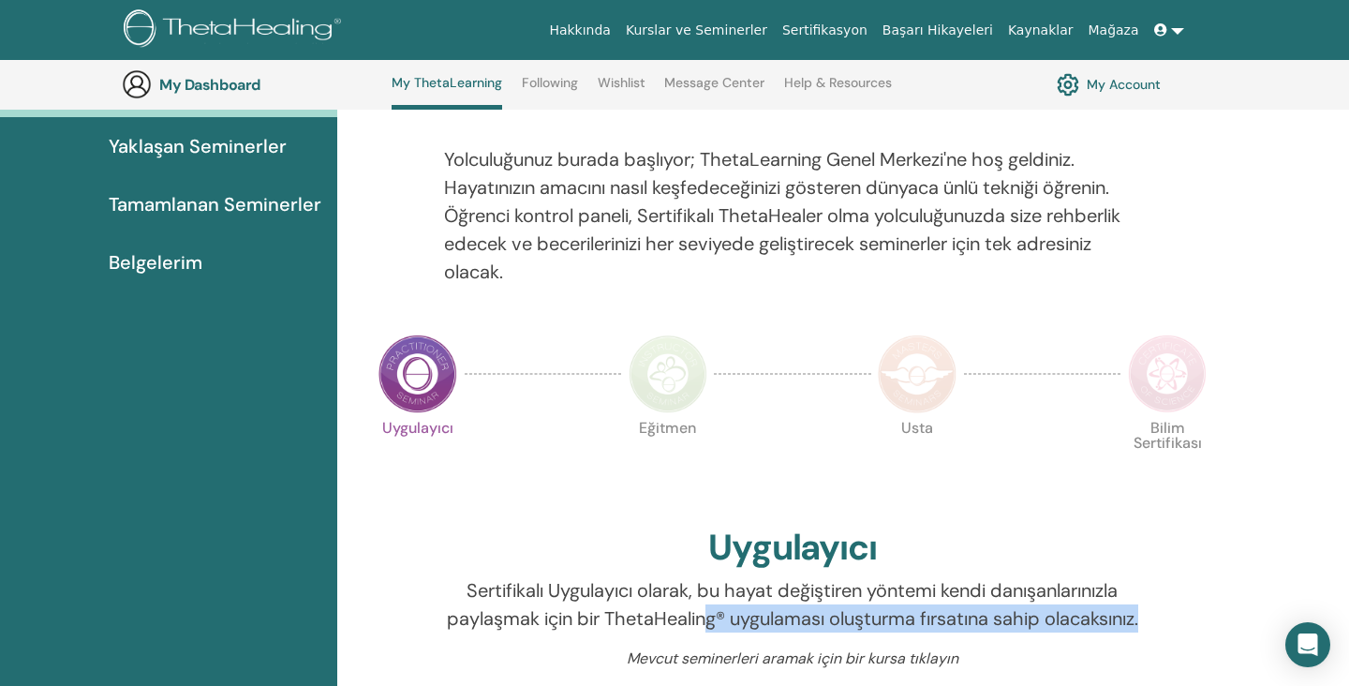
scroll to position [0, 0]
